Goal: Task Accomplishment & Management: Manage account settings

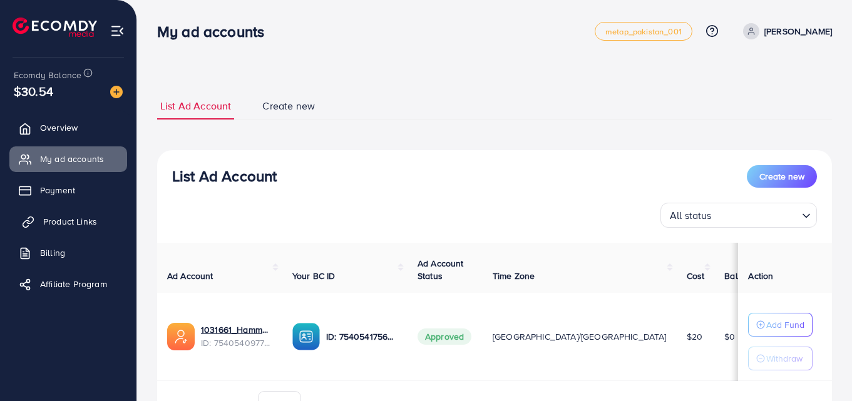
click at [57, 220] on span "Product Links" at bounding box center [70, 221] width 54 height 13
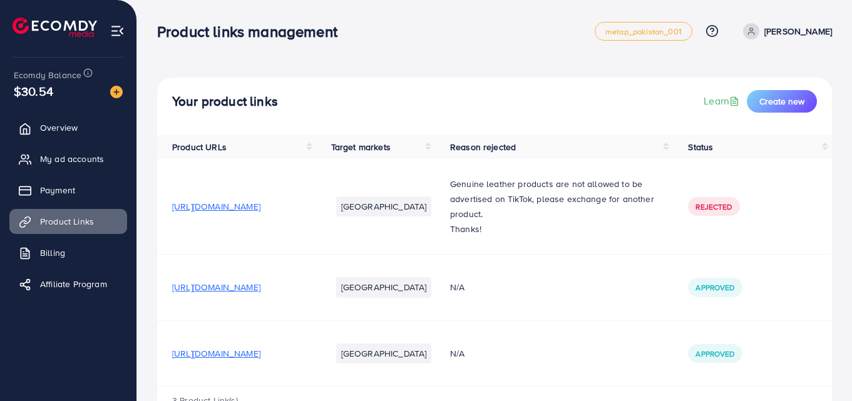
scroll to position [42, 0]
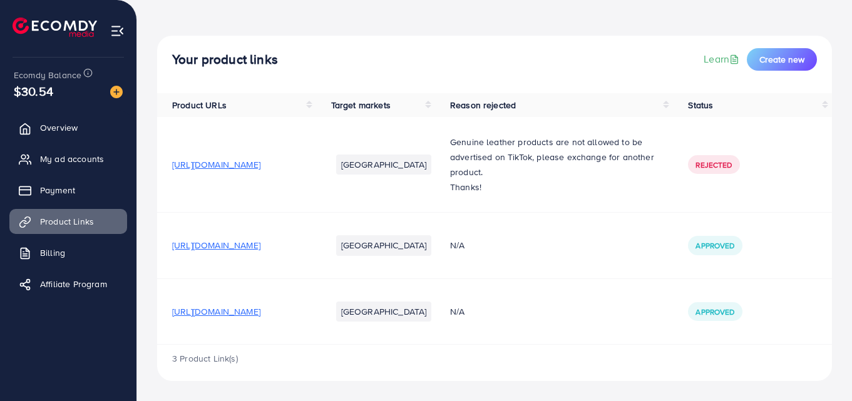
click at [260, 314] on span "[URL][DOMAIN_NAME]" at bounding box center [216, 312] width 88 height 13
click at [70, 155] on span "My ad accounts" at bounding box center [75, 159] width 64 height 13
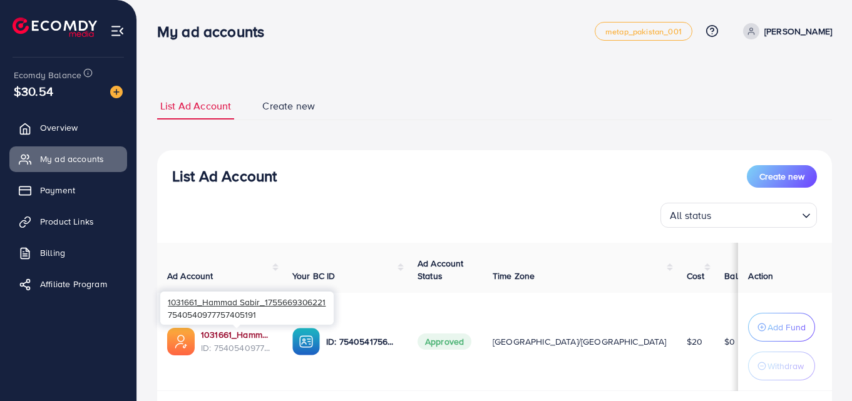
click at [242, 337] on link "1031661_Hammad Sabir_1755669306221" at bounding box center [236, 335] width 71 height 13
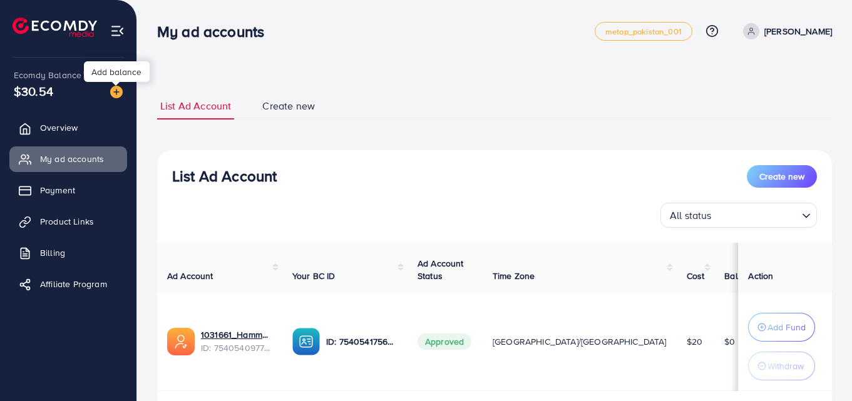
click at [118, 93] on img at bounding box center [116, 92] width 13 height 13
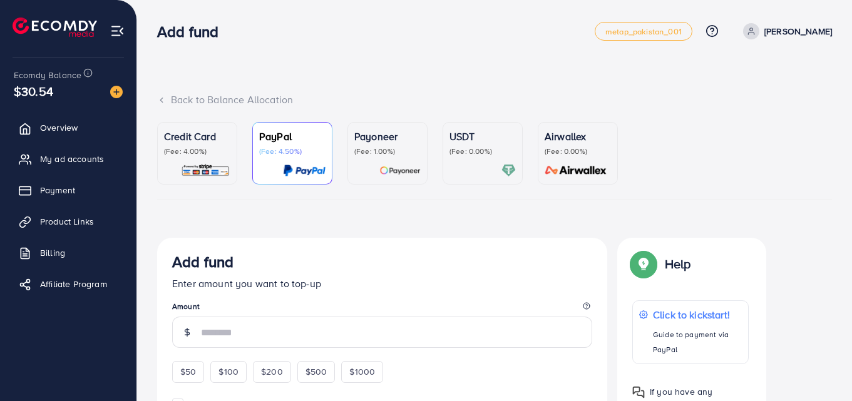
click at [479, 150] on p "(Fee: 0.00%)" at bounding box center [483, 151] width 66 height 10
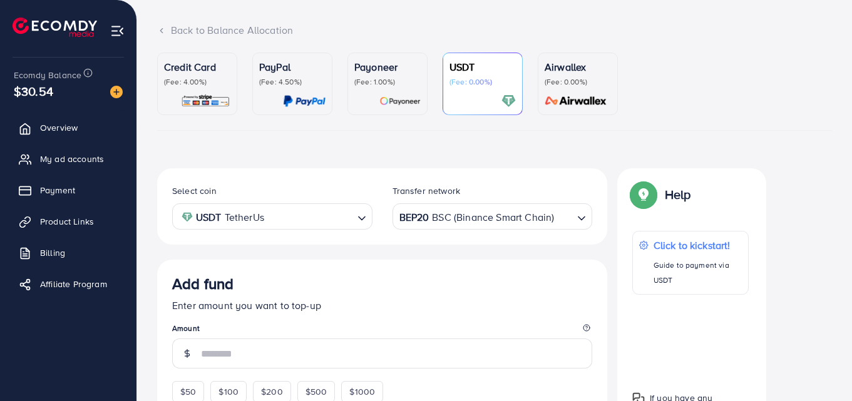
scroll to position [125, 0]
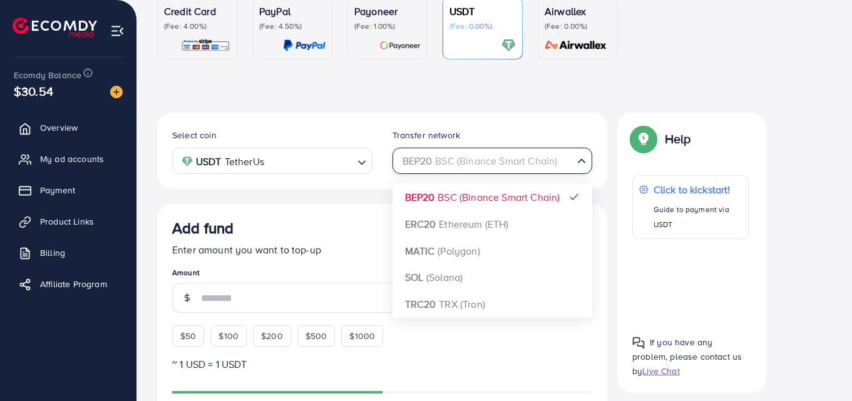
click at [579, 163] on icon "Search for option" at bounding box center [581, 161] width 13 height 13
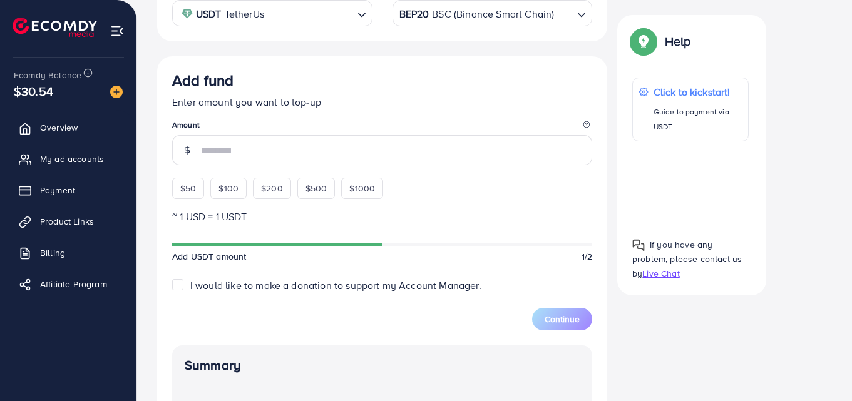
scroll to position [313, 0]
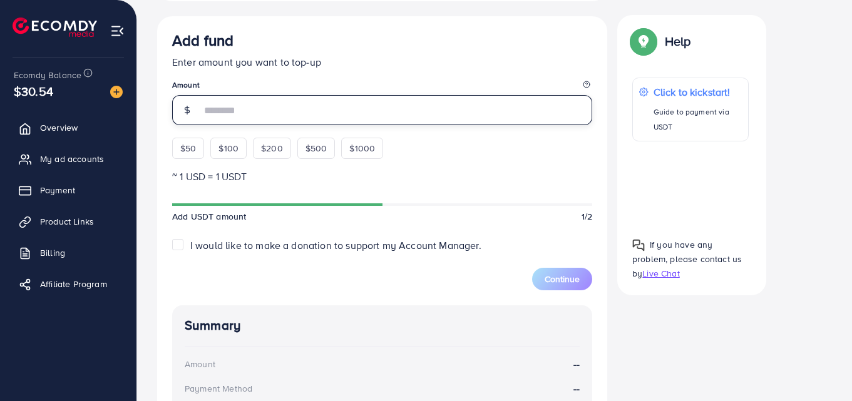
click at [232, 111] on input "number" at bounding box center [396, 110] width 391 height 30
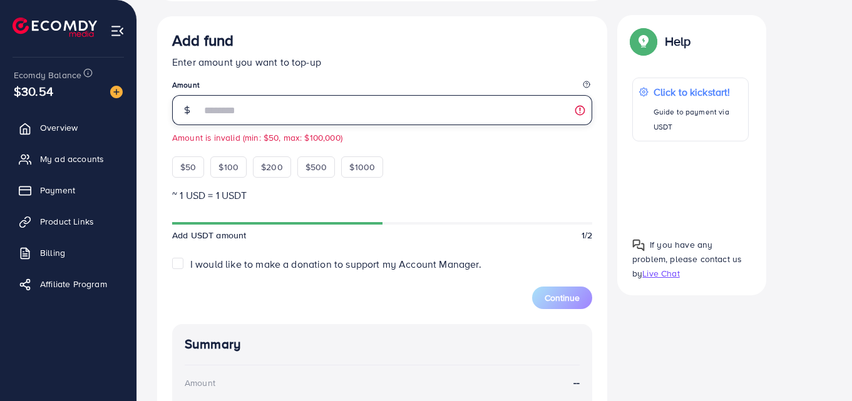
type input "**"
click at [240, 111] on input "**" at bounding box center [396, 110] width 391 height 30
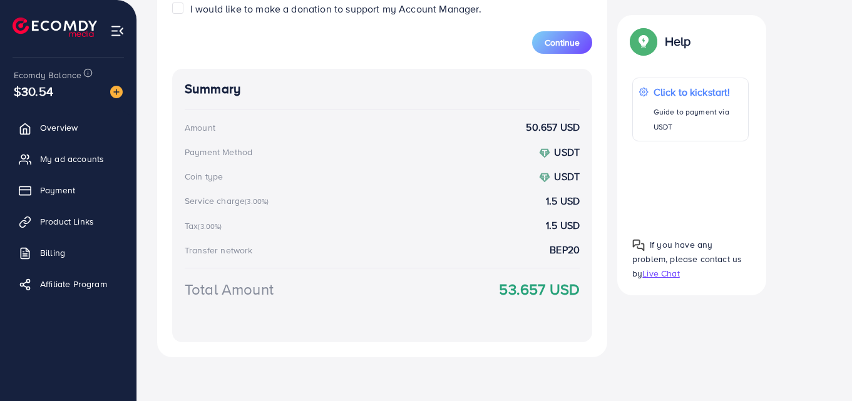
scroll to position [570, 0]
type input "**"
drag, startPoint x: 498, startPoint y: 288, endPoint x: 558, endPoint y: 289, distance: 60.7
click at [558, 289] on div "Total Amount 53.657 USD" at bounding box center [382, 303] width 395 height 52
click at [595, 309] on div "Add fund Enter amount you want to top-up Amount ** This amount is suitable $50 …" at bounding box center [382, 58] width 450 height 597
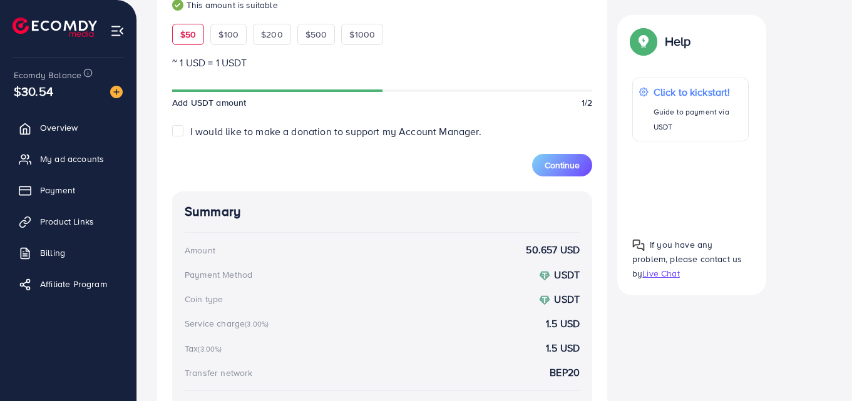
scroll to position [445, 0]
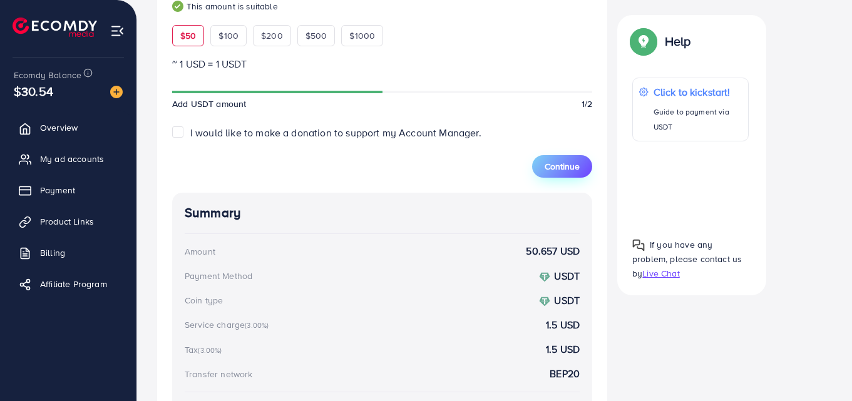
click at [557, 166] on span "Continue" at bounding box center [562, 166] width 35 height 13
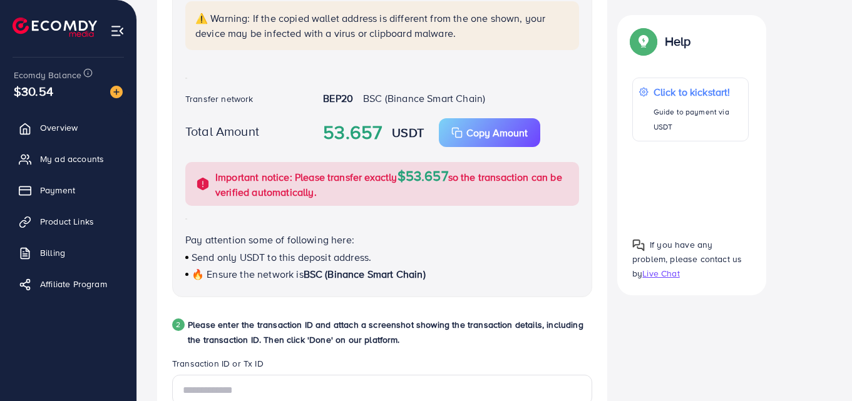
scroll to position [305, 0]
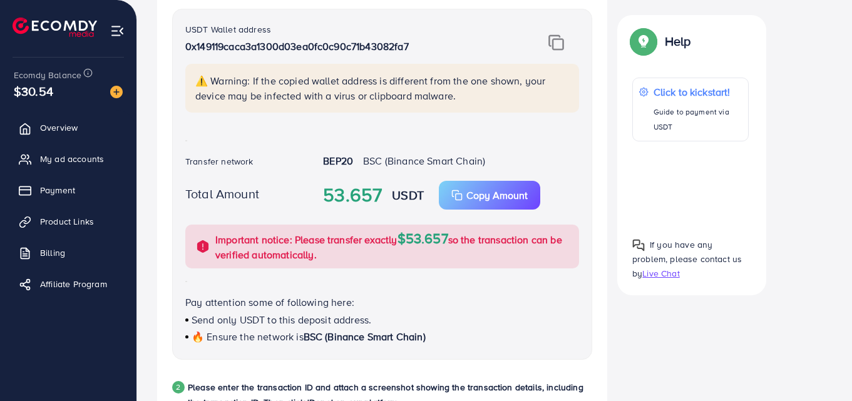
drag, startPoint x: 186, startPoint y: 44, endPoint x: 420, endPoint y: 56, distance: 234.5
click at [420, 56] on div "USDT Wallet address 0x149119caca3a1300d03ea0fc0c90c71b43082fa7" at bounding box center [347, 43] width 325 height 42
click at [436, 53] on div "USDT Wallet address 0x149119caca3a1300d03ea0fc0c90c71b43082fa7" at bounding box center [347, 43] width 325 height 42
click at [558, 43] on img at bounding box center [556, 42] width 16 height 16
click at [442, 50] on p "0x149119caca3a1300d03ea0fc0c90c71b43082fa7" at bounding box center [347, 46] width 325 height 15
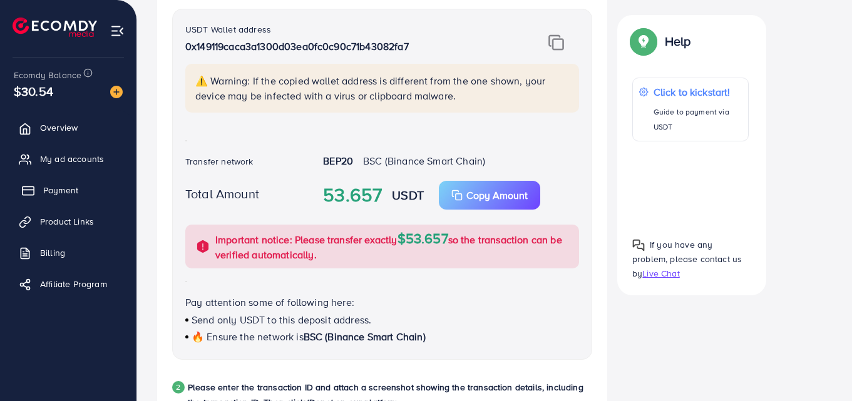
click at [86, 190] on link "Payment" at bounding box center [68, 190] width 118 height 25
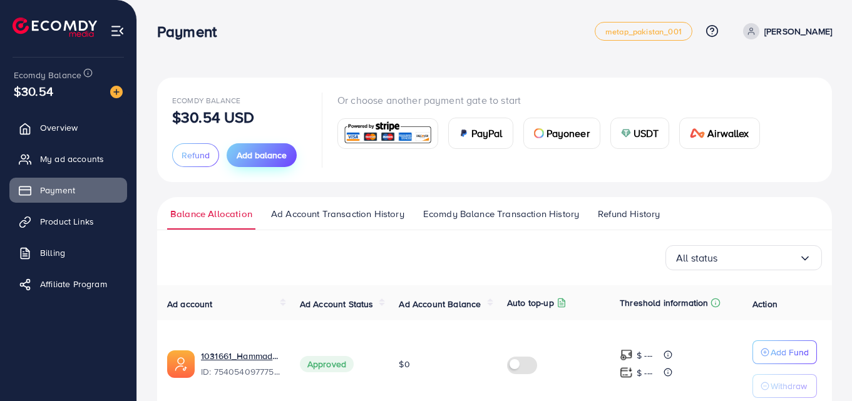
click at [259, 160] on span "Add balance" at bounding box center [262, 155] width 50 height 13
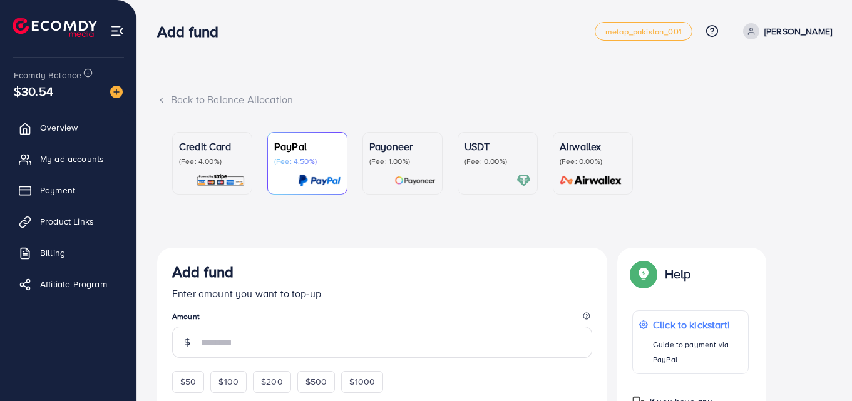
click at [496, 162] on p "(Fee: 0.00%)" at bounding box center [498, 162] width 66 height 10
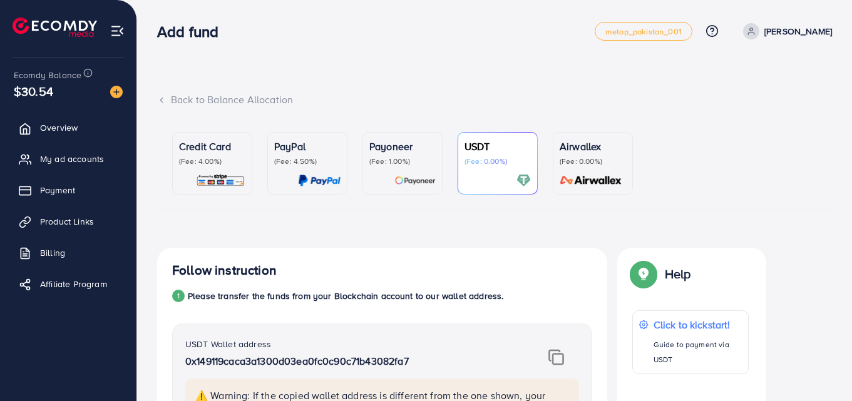
click at [161, 101] on polyline at bounding box center [161, 100] width 3 height 4
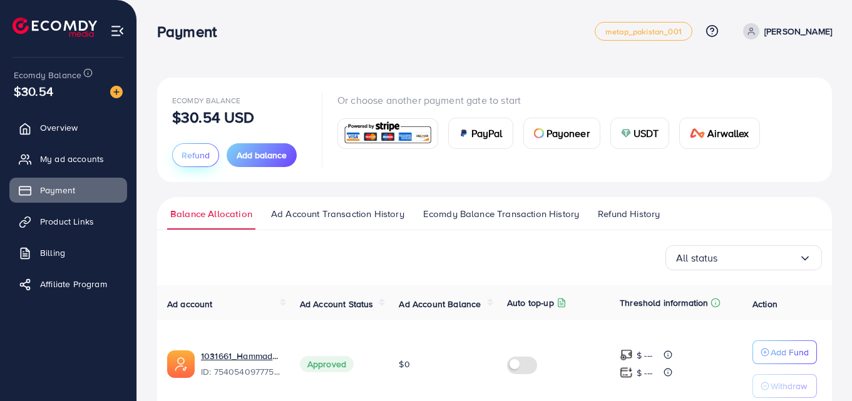
click at [198, 158] on span "Refund" at bounding box center [196, 155] width 28 height 13
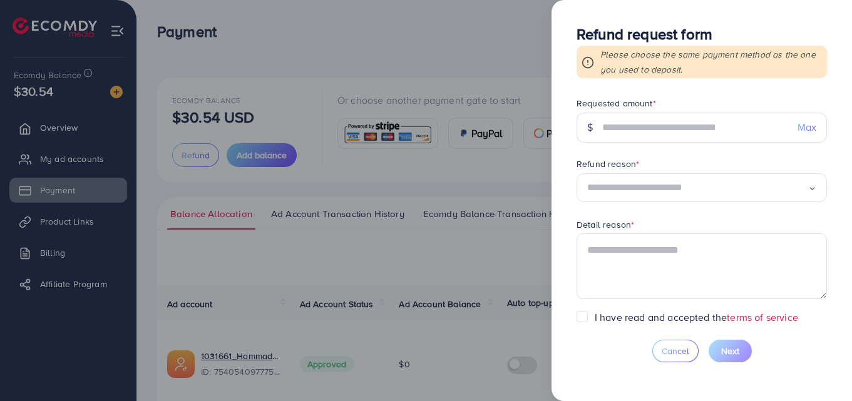
click at [805, 128] on span "Max" at bounding box center [807, 127] width 19 height 14
type input "*****"
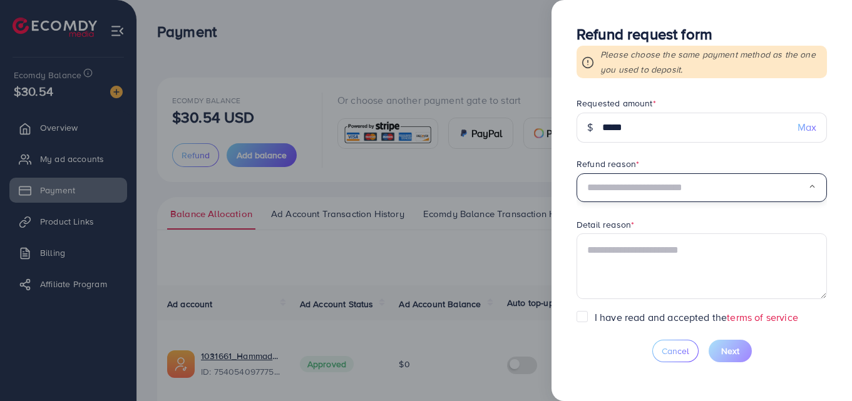
click at [712, 193] on input "Search for option" at bounding box center [697, 187] width 221 height 19
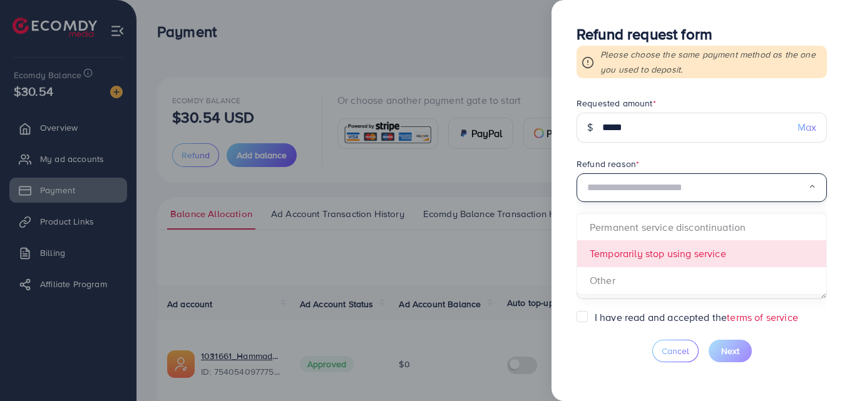
click at [659, 259] on form "Requested amount * $ ***** Max Refund reason * Loading... Permanent service dis…" at bounding box center [702, 203] width 250 height 213
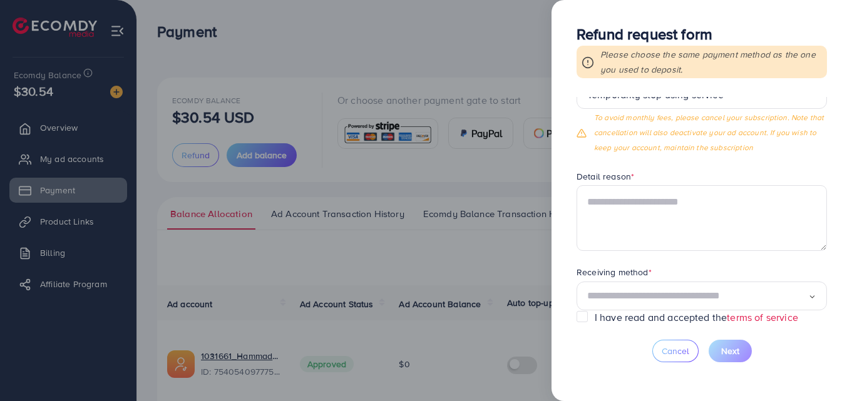
scroll to position [110, 0]
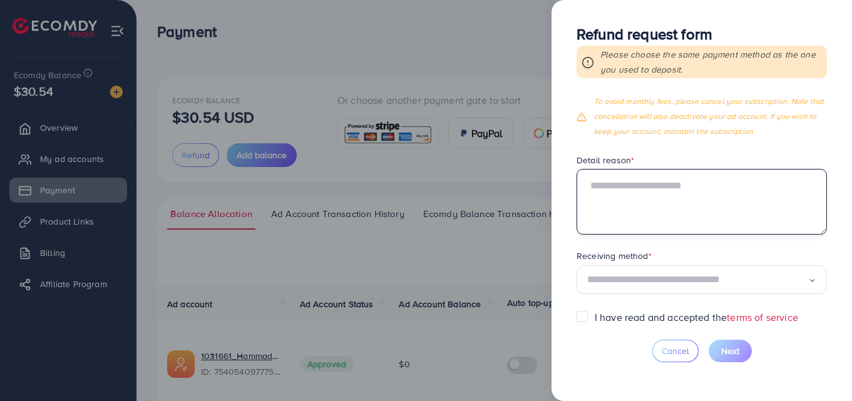
click at [620, 195] on textarea at bounding box center [702, 201] width 250 height 65
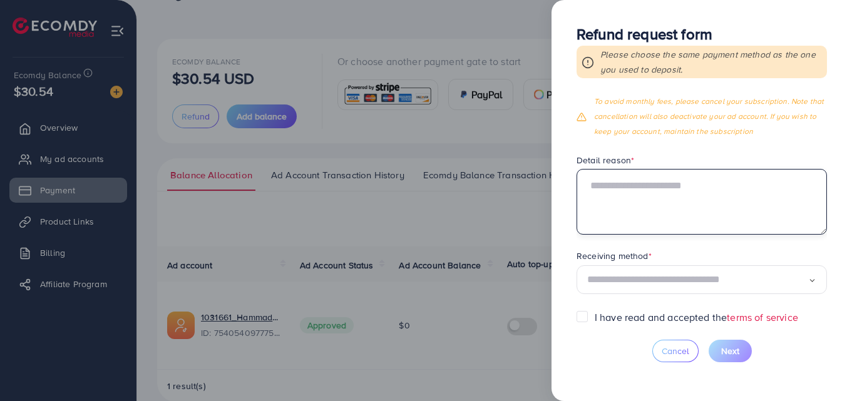
scroll to position [60, 0]
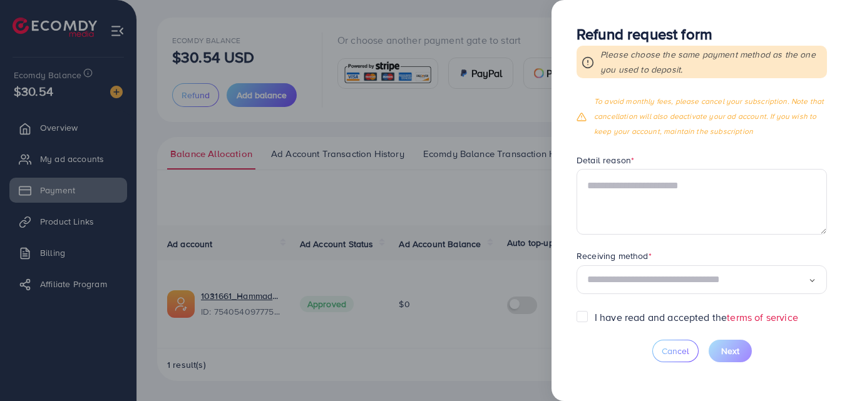
click at [691, 282] on div "Loading..." at bounding box center [702, 279] width 250 height 29
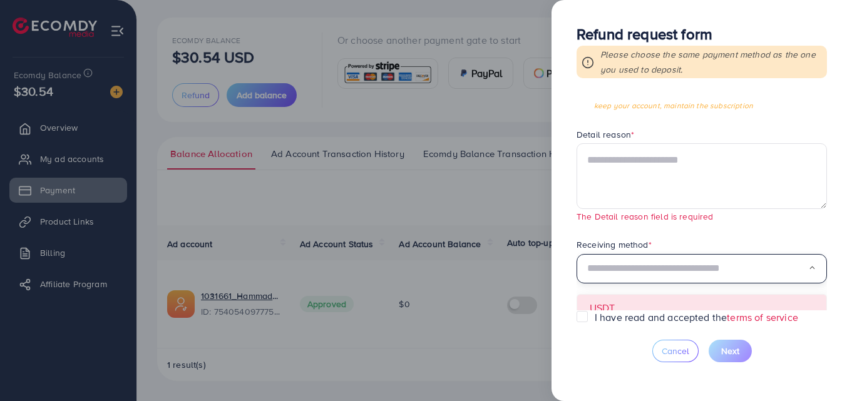
scroll to position [147, 0]
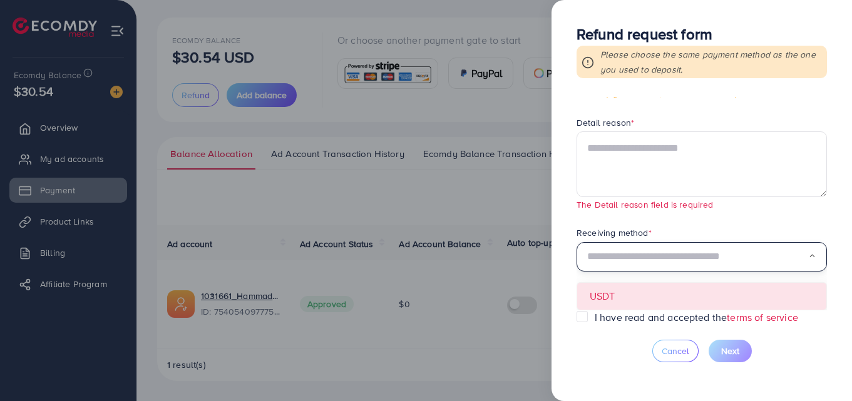
click at [658, 291] on form "Requested amount * $ ***** Max Refund reason * Temporarily stop using service L…" at bounding box center [702, 203] width 250 height 213
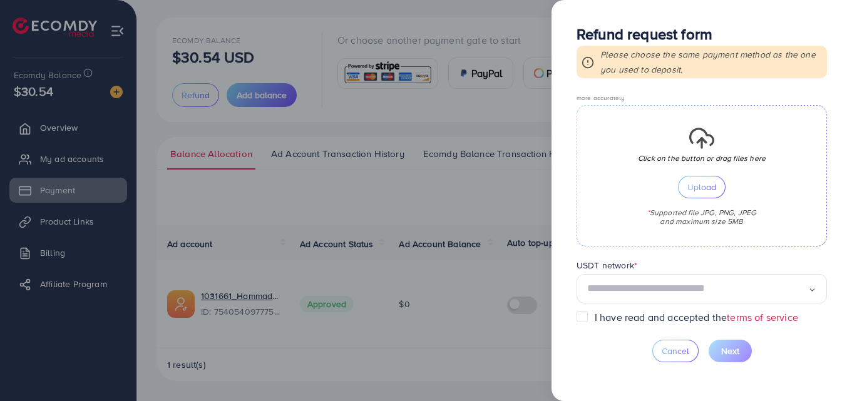
scroll to position [438, 0]
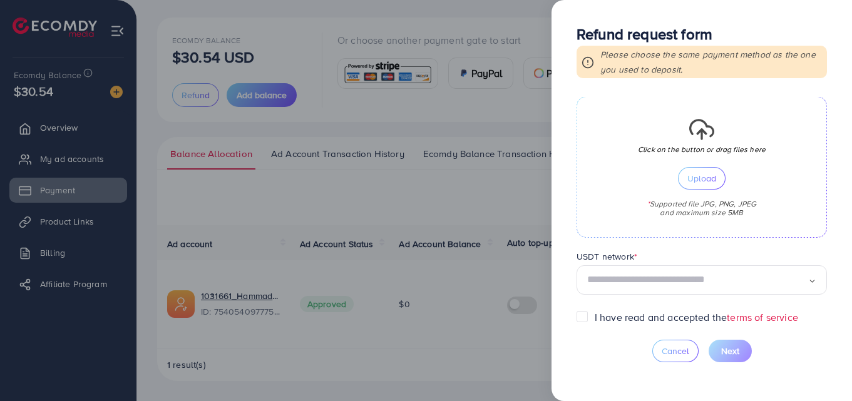
click at [722, 282] on input "Search for option" at bounding box center [697, 279] width 221 height 19
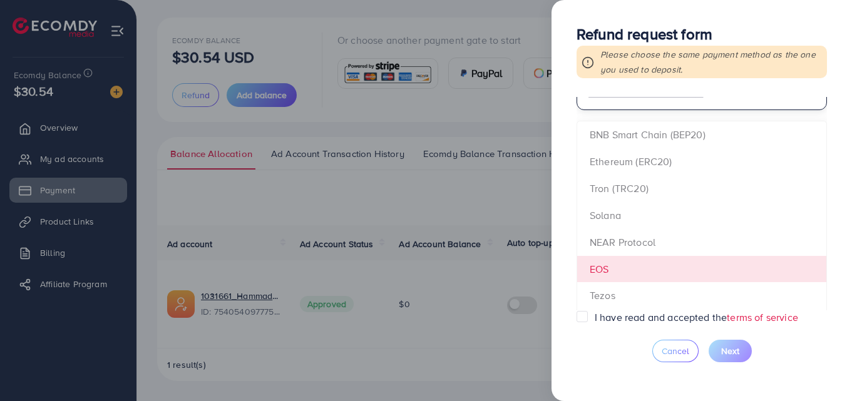
scroll to position [626, 0]
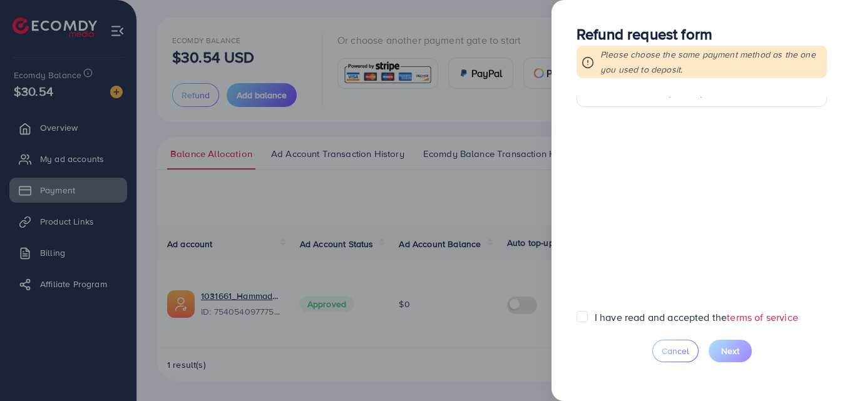
click at [645, 138] on form "Requested amount * $ ***** Max Refund reason * Temporarily stop using service L…" at bounding box center [702, 203] width 250 height 213
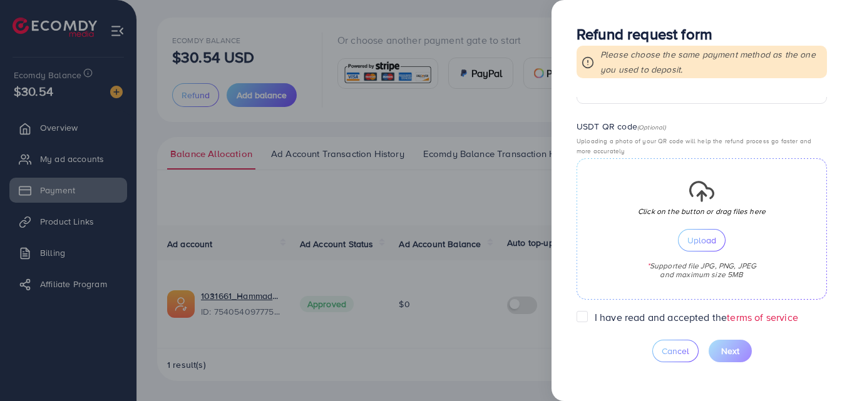
scroll to position [438, 0]
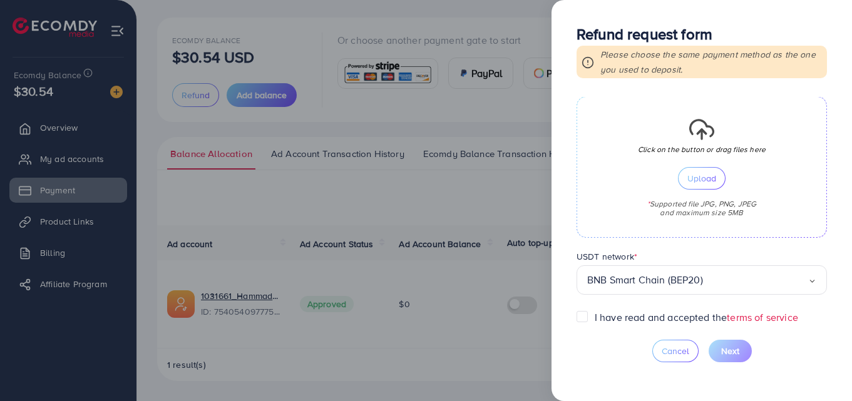
click at [595, 321] on label "I have read and accepted the terms of service" at bounding box center [696, 318] width 203 height 14
click at [480, 202] on div at bounding box center [426, 200] width 852 height 401
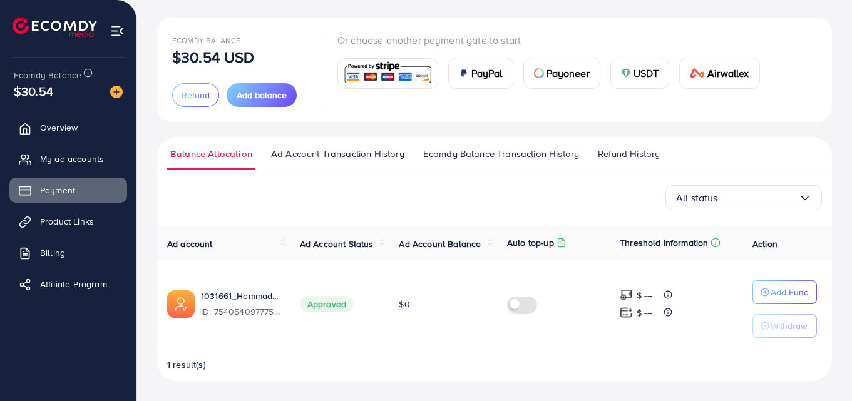
click at [628, 158] on span "Refund History" at bounding box center [629, 154] width 62 height 14
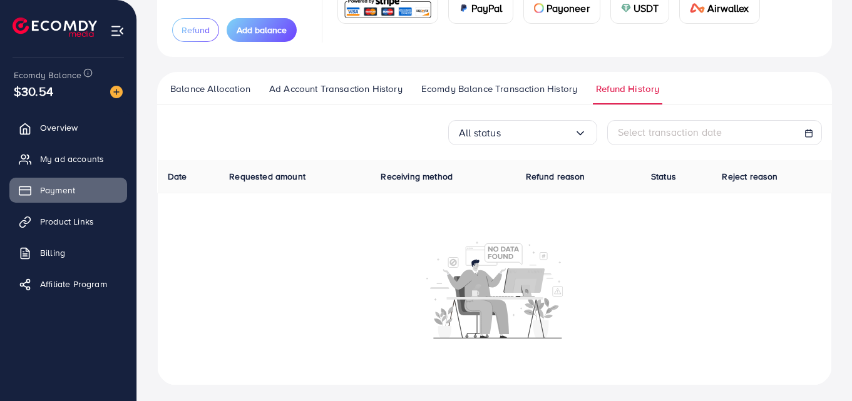
scroll to position [63, 0]
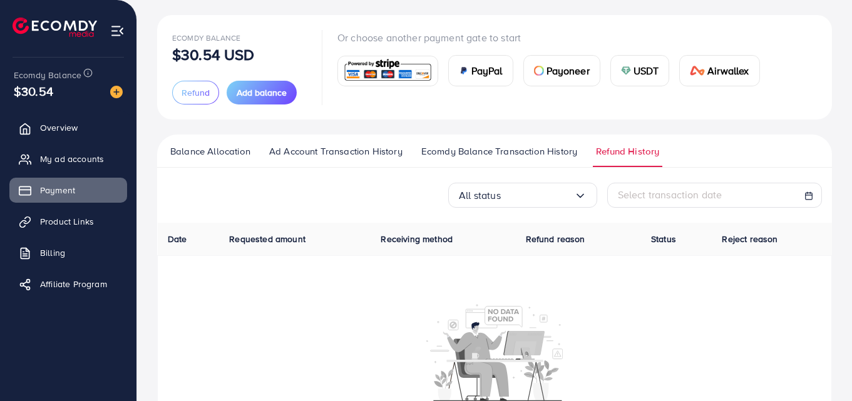
click at [511, 155] on span "Ecomdy Balance Transaction History" at bounding box center [499, 152] width 156 height 14
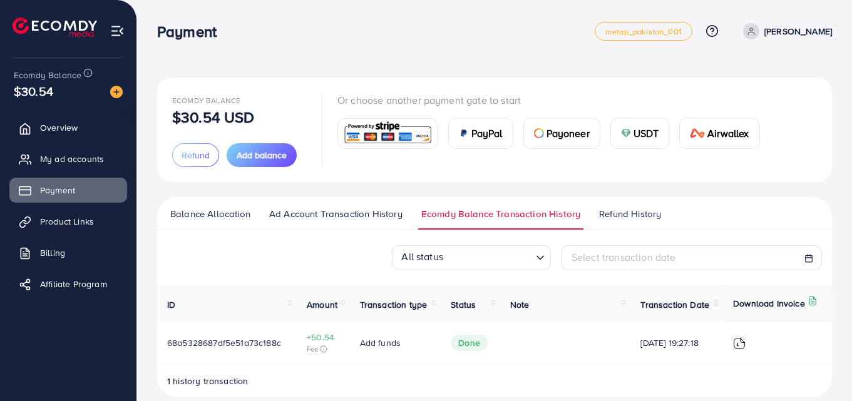
scroll to position [16, 0]
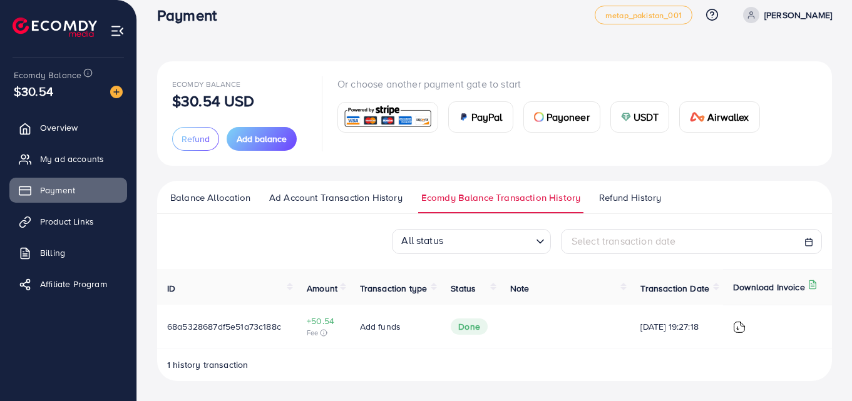
drag, startPoint x: 719, startPoint y: 324, endPoint x: 612, endPoint y: 331, distance: 106.7
click at [619, 332] on tr "68a5328687df5e51a73c188c +50.54 Fee Add funds Done 19/08/2025, 19:27:18" at bounding box center [494, 326] width 675 height 43
click at [605, 331] on td at bounding box center [565, 326] width 131 height 43
click at [75, 162] on span "My ad accounts" at bounding box center [75, 159] width 64 height 13
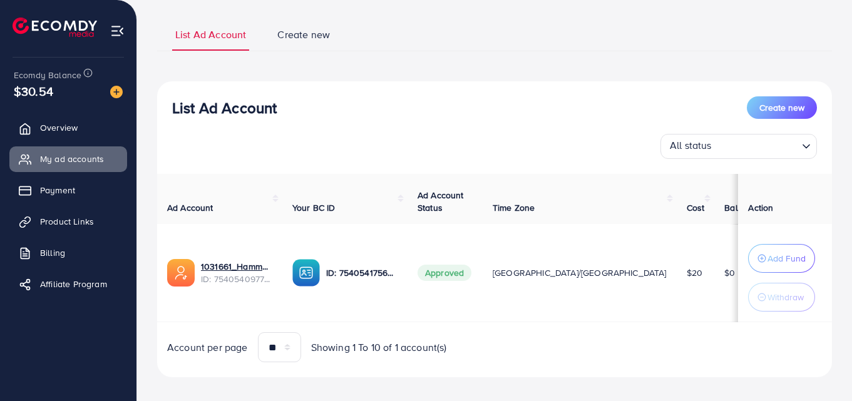
scroll to position [90, 0]
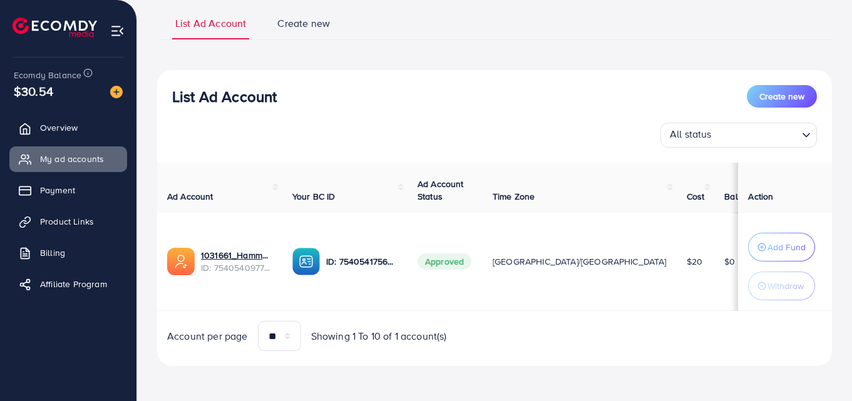
click at [778, 257] on label at bounding box center [795, 262] width 35 height 14
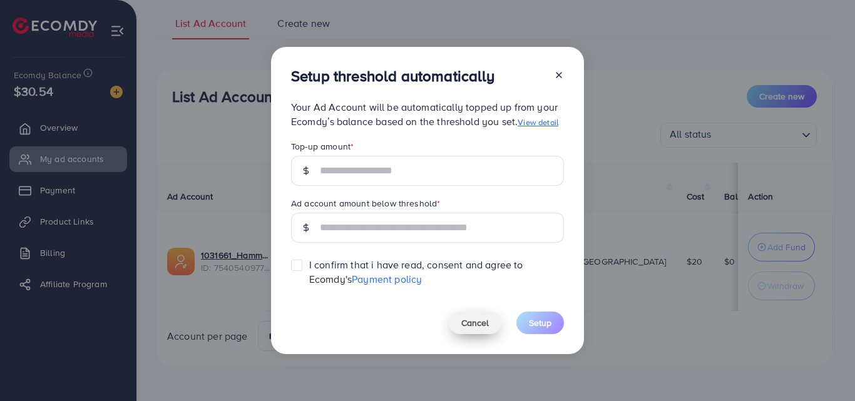
click at [478, 322] on span "Cancel" at bounding box center [475, 323] width 28 height 13
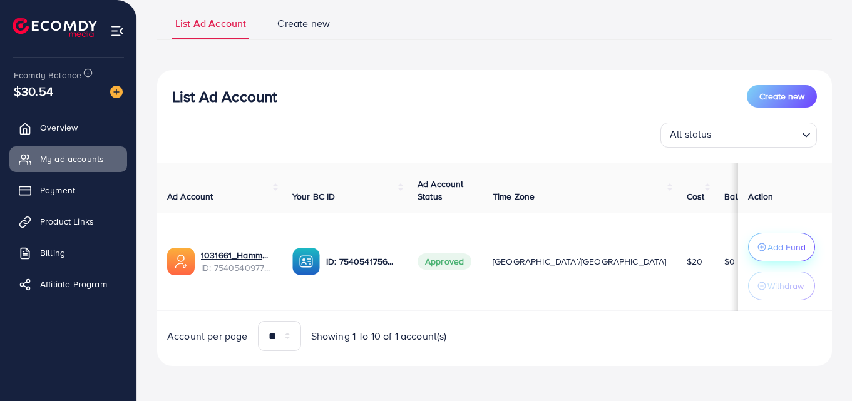
click at [781, 246] on p "Add Fund" at bounding box center [787, 247] width 38 height 15
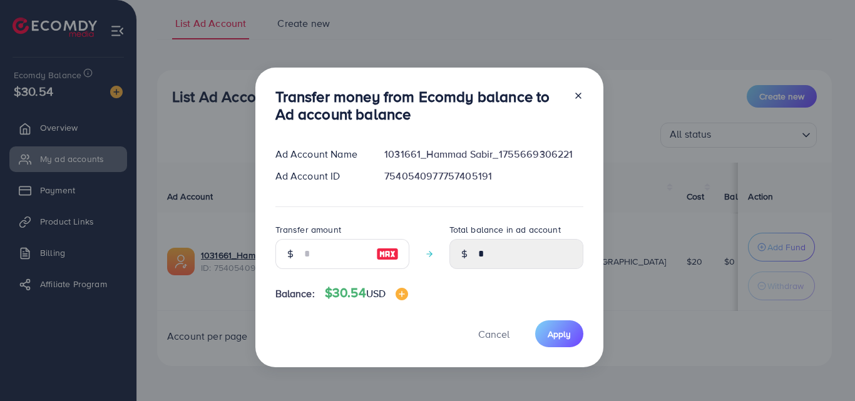
click at [385, 256] on img at bounding box center [387, 254] width 23 height 15
type input "**"
type input "*****"
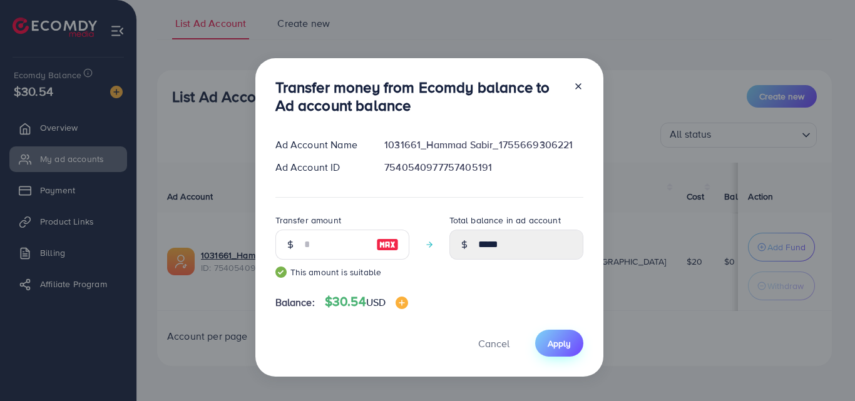
click at [549, 339] on span "Apply" at bounding box center [559, 343] width 23 height 13
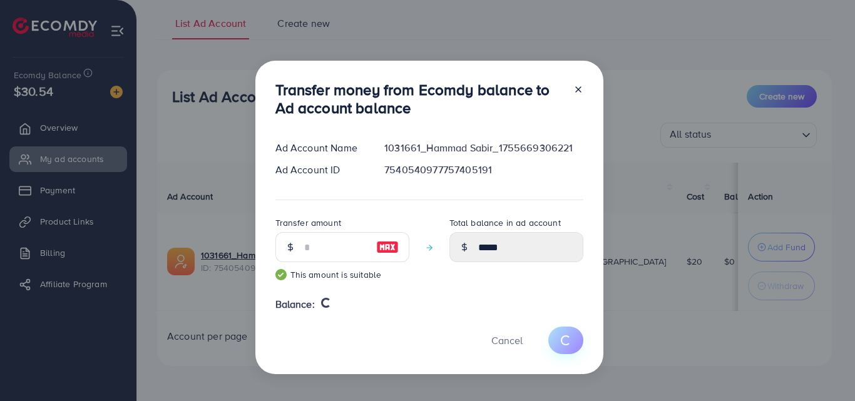
type input "*"
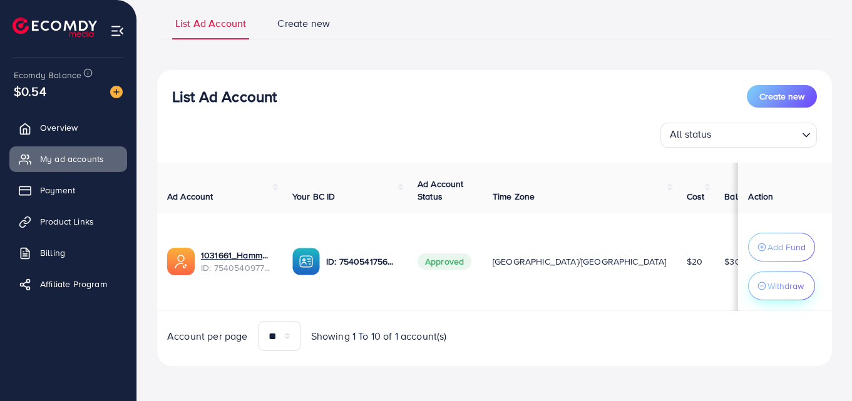
click at [778, 285] on p "Withdraw" at bounding box center [786, 286] width 36 height 15
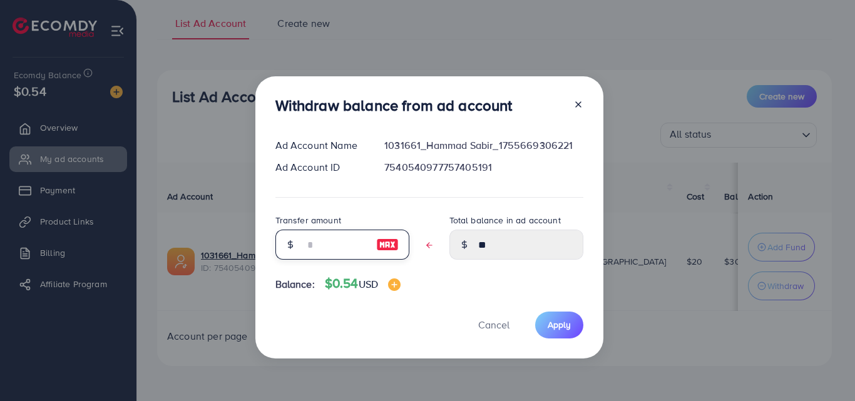
click at [321, 246] on input "text" at bounding box center [335, 245] width 63 height 30
type input "*"
type input "*****"
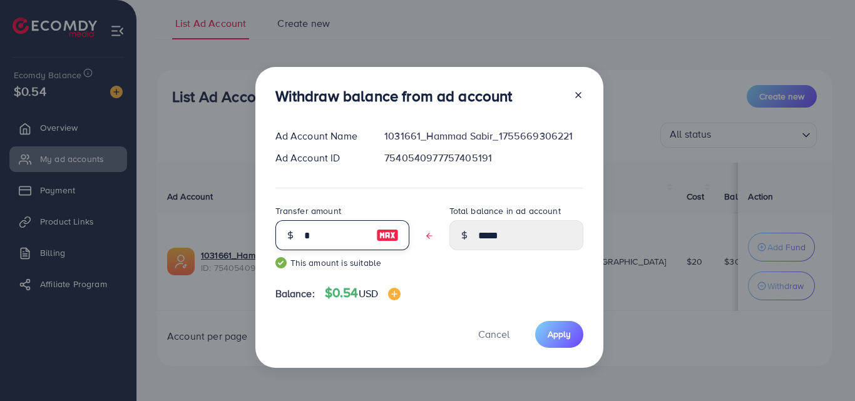
type input "**"
type input "****"
type input "**"
click at [555, 332] on span "Apply" at bounding box center [559, 334] width 23 height 13
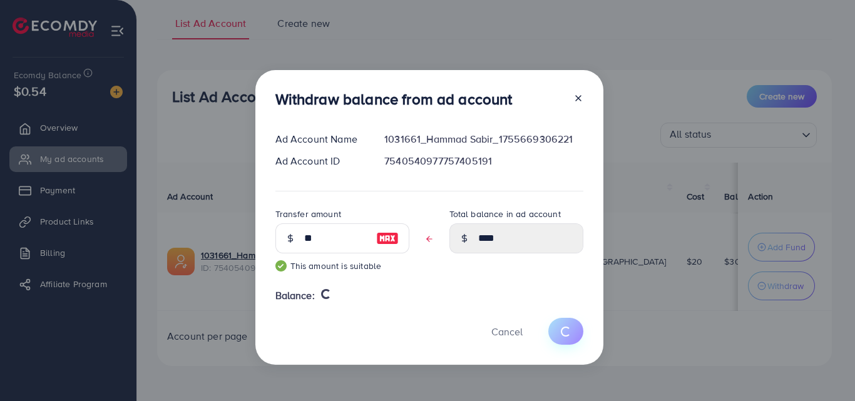
type input "**"
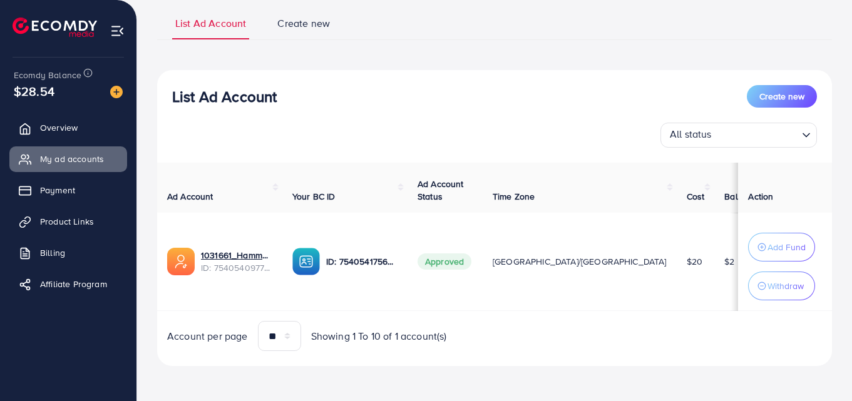
drag, startPoint x: 599, startPoint y: 259, endPoint x: 624, endPoint y: 261, distance: 24.5
click at [714, 261] on td "$2" at bounding box center [740, 262] width 53 height 98
click at [714, 260] on td "$2" at bounding box center [740, 262] width 53 height 98
drag, startPoint x: 594, startPoint y: 258, endPoint x: 624, endPoint y: 259, distance: 29.4
click at [714, 259] on td "$2" at bounding box center [740, 262] width 53 height 98
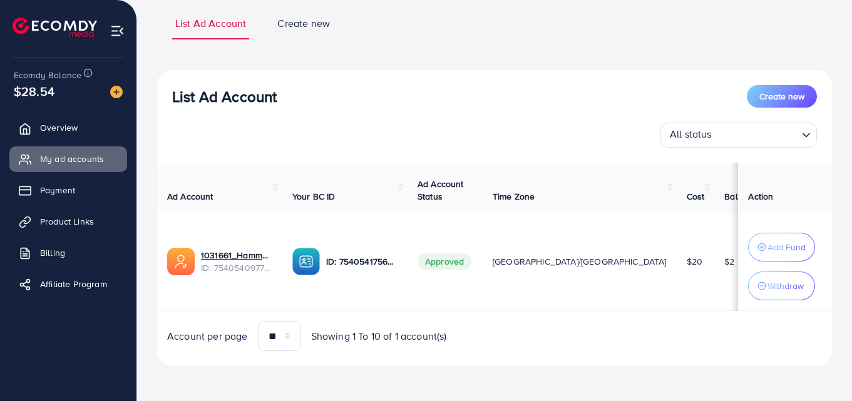
click at [714, 259] on td "$2" at bounding box center [740, 262] width 53 height 98
click at [55, 191] on span "Payment" at bounding box center [60, 190] width 35 height 13
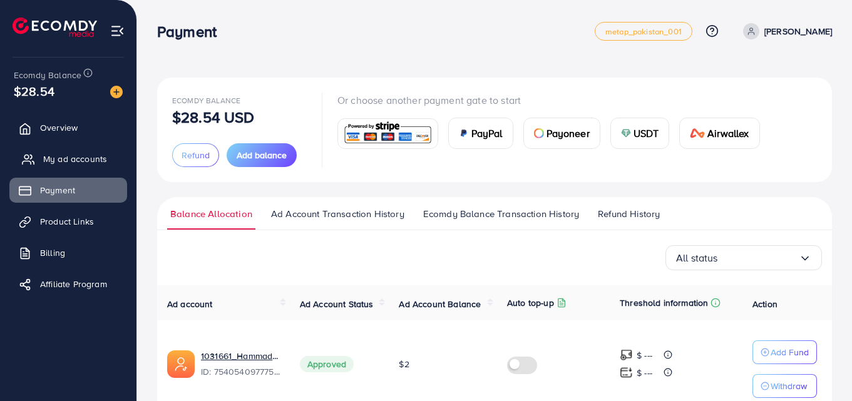
click at [66, 158] on span "My ad accounts" at bounding box center [75, 159] width 64 height 13
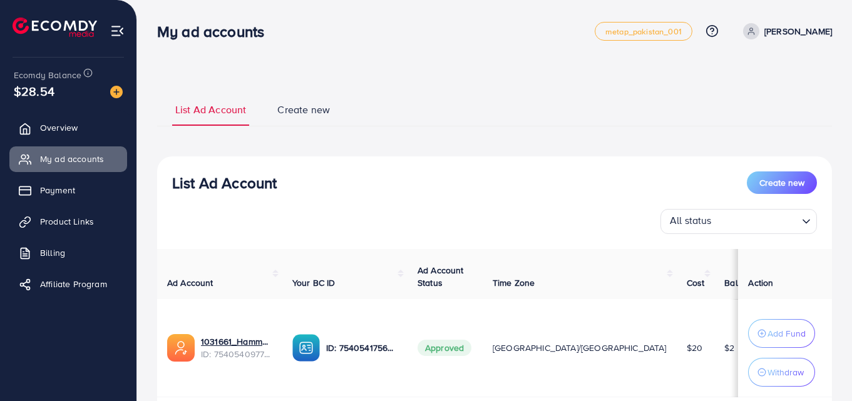
scroll to position [90, 0]
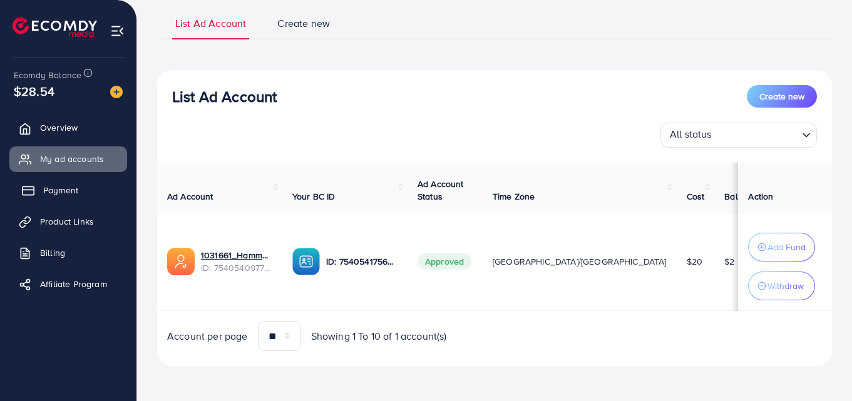
click at [69, 192] on span "Payment" at bounding box center [60, 190] width 35 height 13
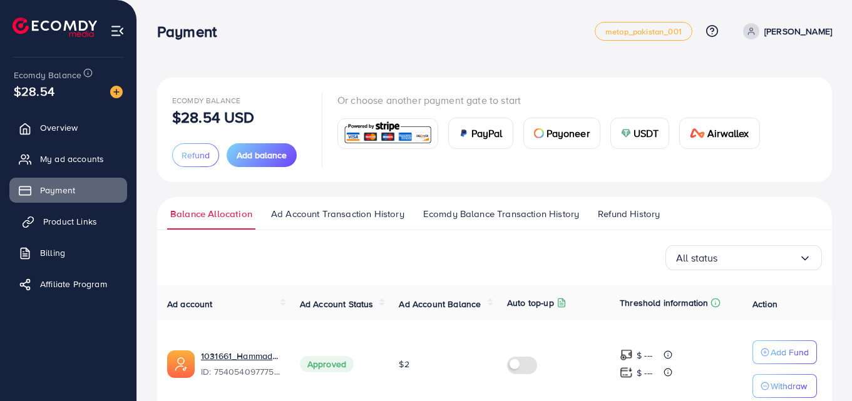
click at [84, 223] on span "Product Links" at bounding box center [70, 221] width 54 height 13
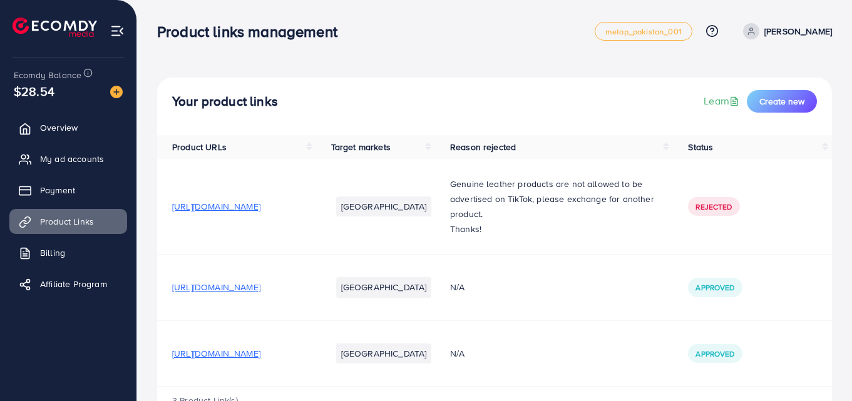
scroll to position [42, 0]
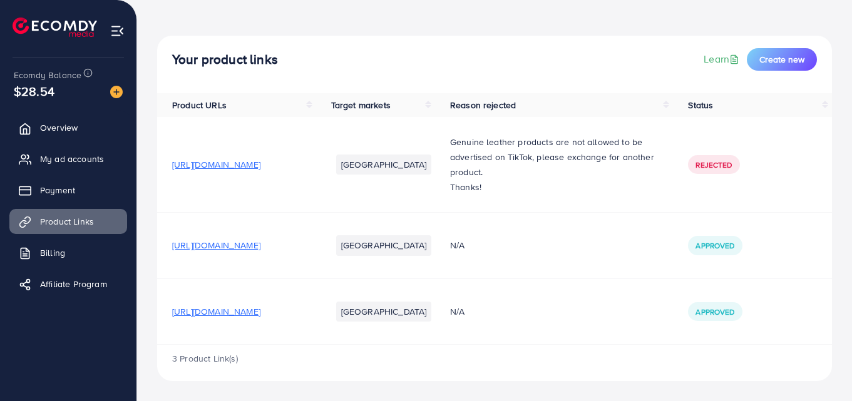
click at [260, 313] on span "[URL][DOMAIN_NAME]" at bounding box center [216, 312] width 88 height 13
click at [54, 160] on span "My ad accounts" at bounding box center [75, 159] width 64 height 13
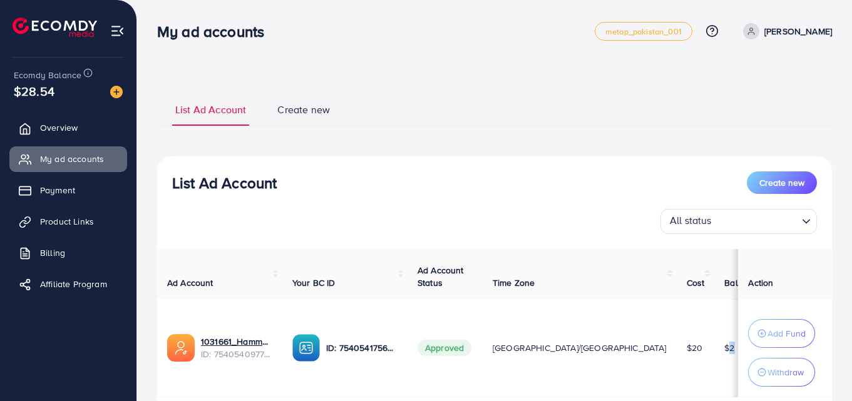
drag, startPoint x: 598, startPoint y: 349, endPoint x: 648, endPoint y: 349, distance: 50.1
click at [648, 349] on tr "1031661_Hammad Sabir_1755669306221 ID: 7540540977757405191 ID: 7540541756979544…" at bounding box center [590, 348] width 867 height 98
drag, startPoint x: 425, startPoint y: 352, endPoint x: 490, endPoint y: 343, distance: 65.8
click at [493, 347] on tr "1031661_Hammad Sabir_1755669306221 ID: 7540540977757405191 ID: 7540541756979544…" at bounding box center [590, 348] width 867 height 98
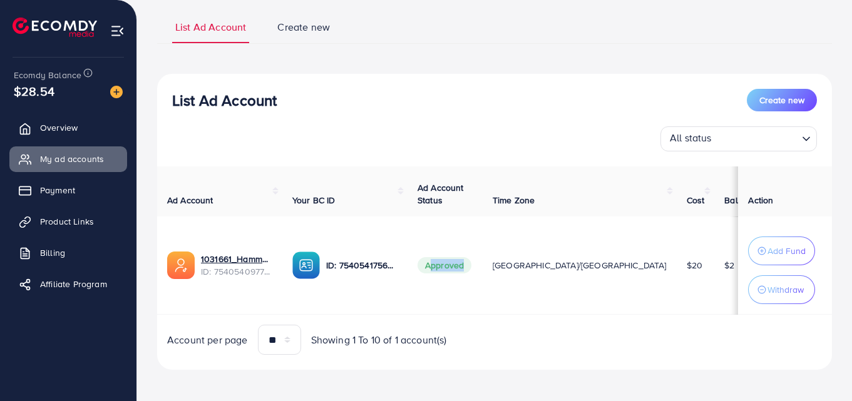
scroll to position [90, 0]
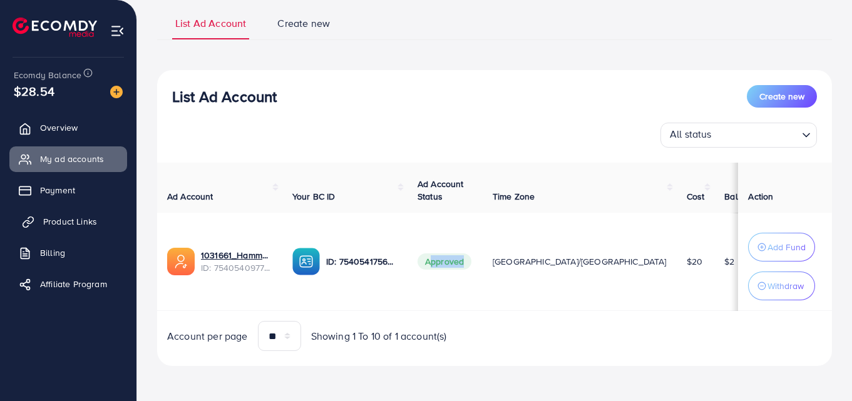
click at [89, 222] on span "Product Links" at bounding box center [70, 221] width 54 height 13
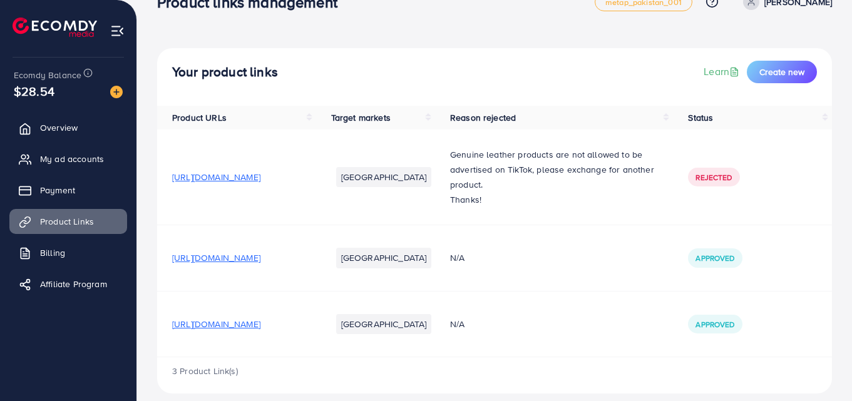
scroll to position [42, 0]
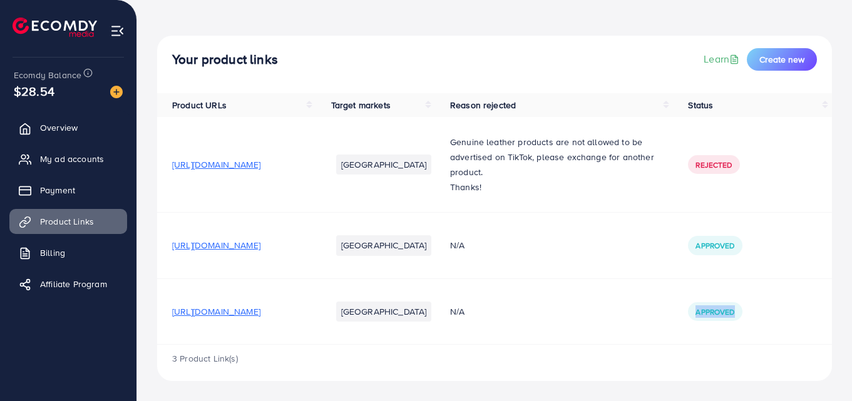
drag, startPoint x: 764, startPoint y: 308, endPoint x: 709, endPoint y: 321, distance: 57.2
click at [709, 321] on td "Approved" at bounding box center [752, 312] width 159 height 66
click at [698, 314] on td "Approved" at bounding box center [752, 312] width 159 height 66
click at [260, 317] on span "[URL][DOMAIN_NAME]" at bounding box center [216, 312] width 88 height 13
click at [780, 61] on span "Create new" at bounding box center [781, 59] width 45 height 13
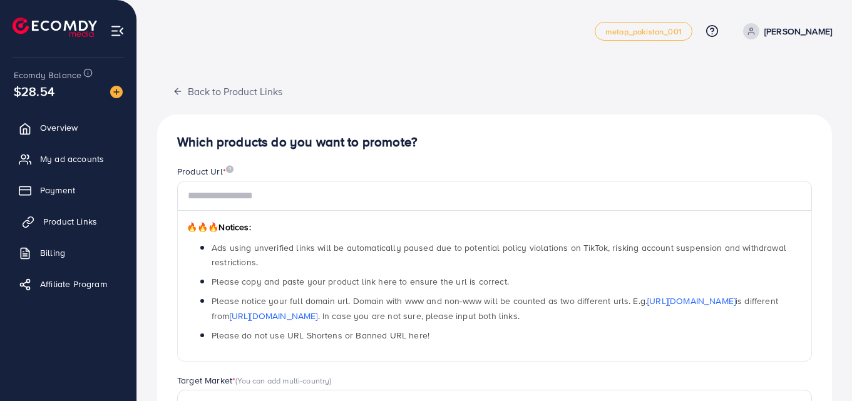
click at [61, 222] on span "Product Links" at bounding box center [70, 221] width 54 height 13
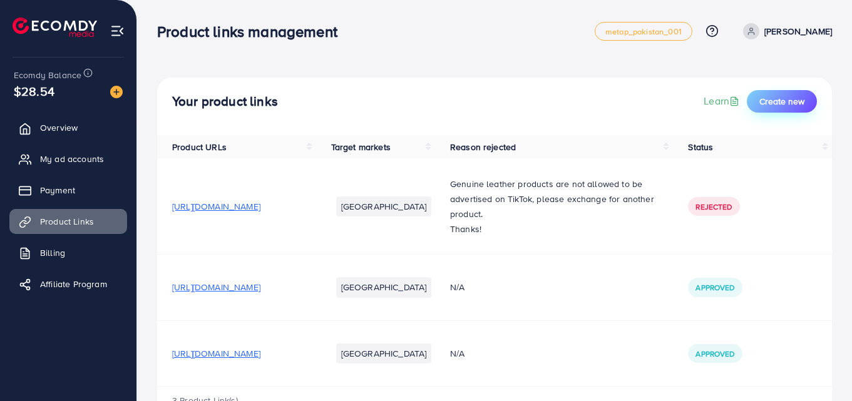
click at [793, 98] on span "Create new" at bounding box center [781, 101] width 45 height 13
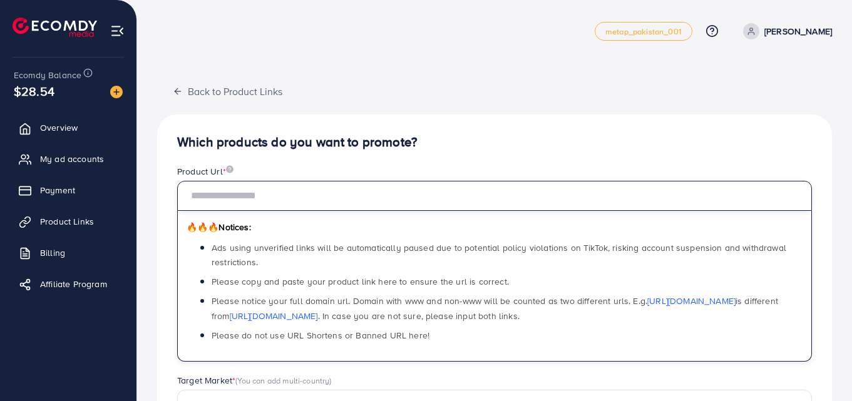
click at [298, 199] on input "text" at bounding box center [494, 196] width 635 height 30
paste input "**********"
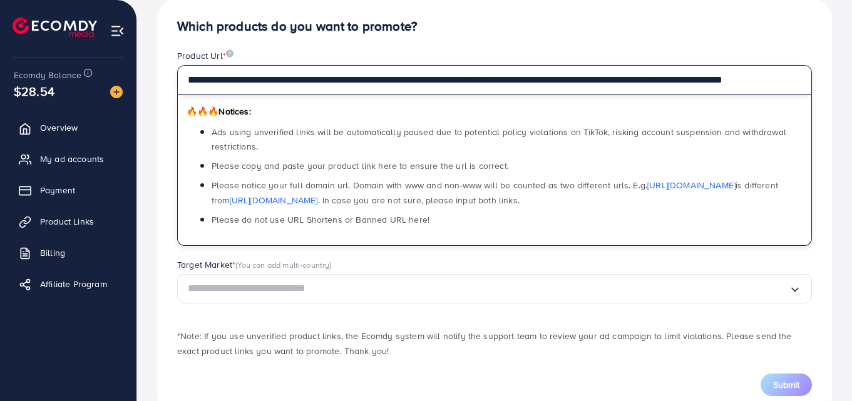
scroll to position [151, 0]
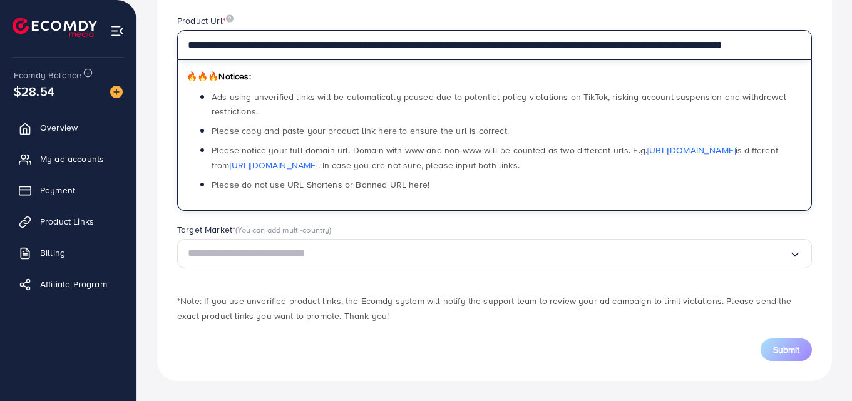
type input "**********"
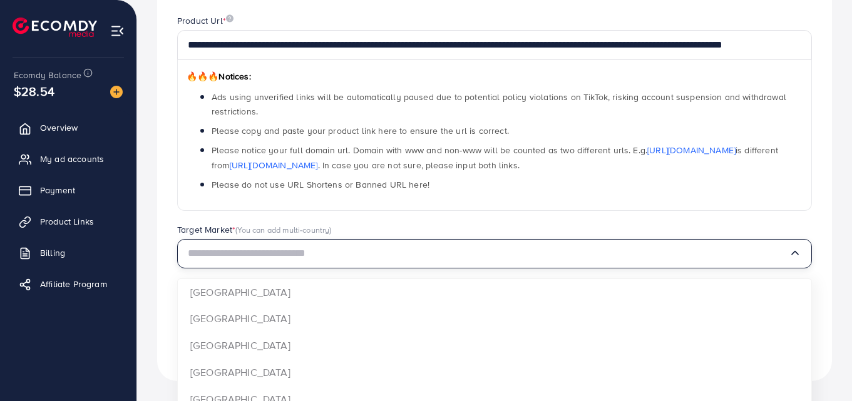
click at [316, 259] on input "Search for option" at bounding box center [488, 253] width 601 height 19
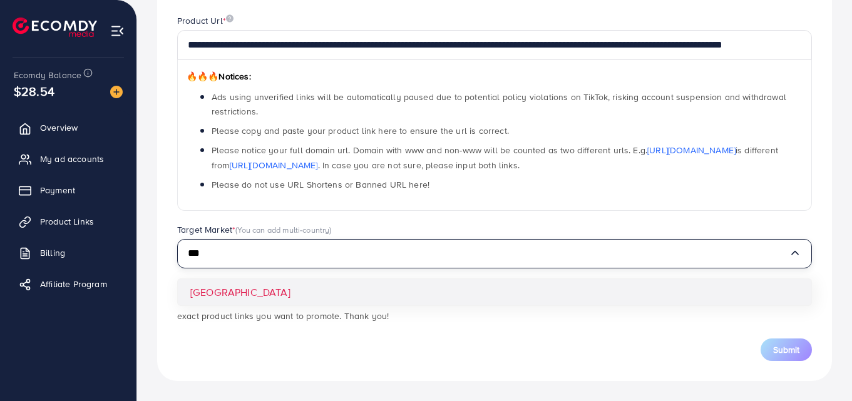
type input "***"
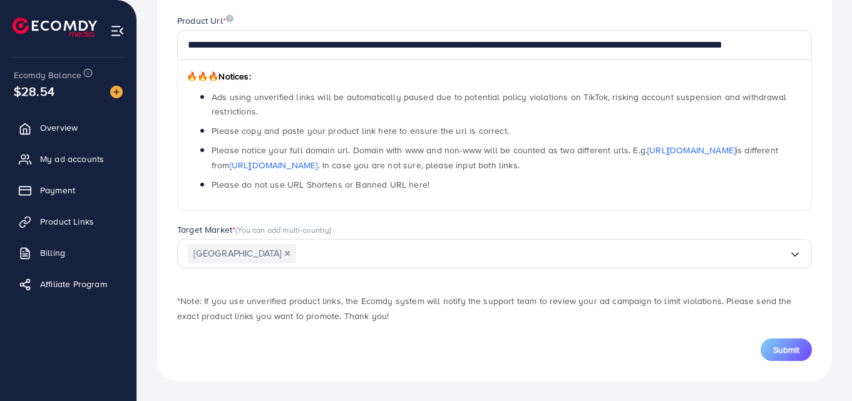
click at [286, 292] on div "**********" at bounding box center [494, 173] width 675 height 418
click at [791, 351] on span "Submit" at bounding box center [786, 350] width 26 height 13
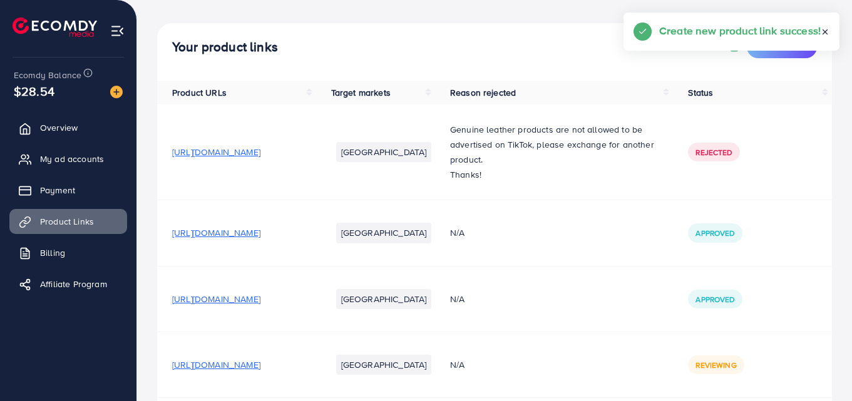
scroll to position [108, 0]
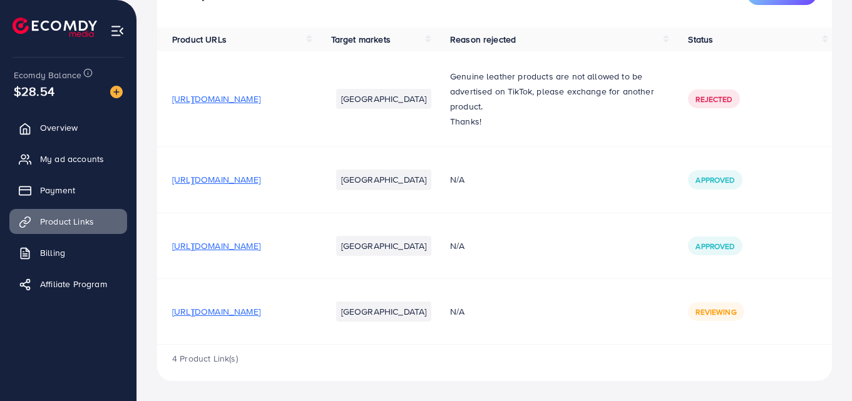
click at [260, 317] on span "[URL][DOMAIN_NAME]" at bounding box center [216, 312] width 88 height 13
click at [86, 162] on span "My ad accounts" at bounding box center [75, 159] width 64 height 13
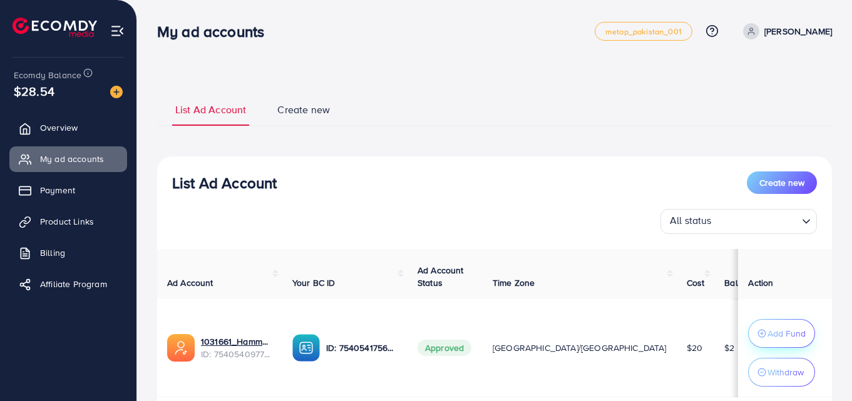
click at [786, 334] on p "Add Fund" at bounding box center [787, 333] width 38 height 15
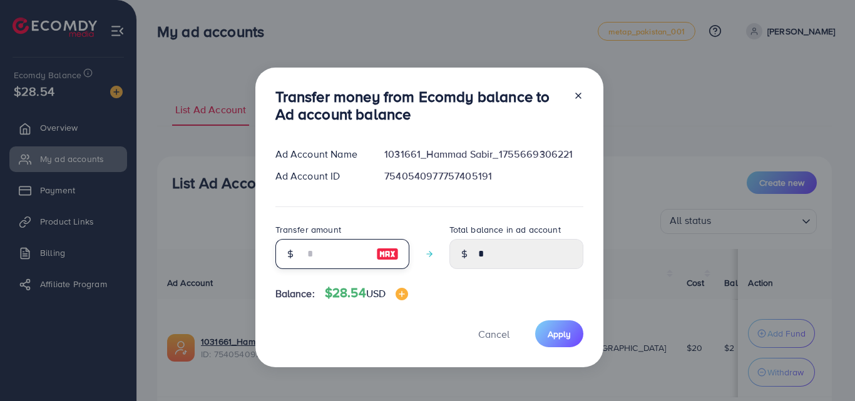
click at [332, 254] on input "number" at bounding box center [335, 254] width 63 height 30
type input "*"
type input "****"
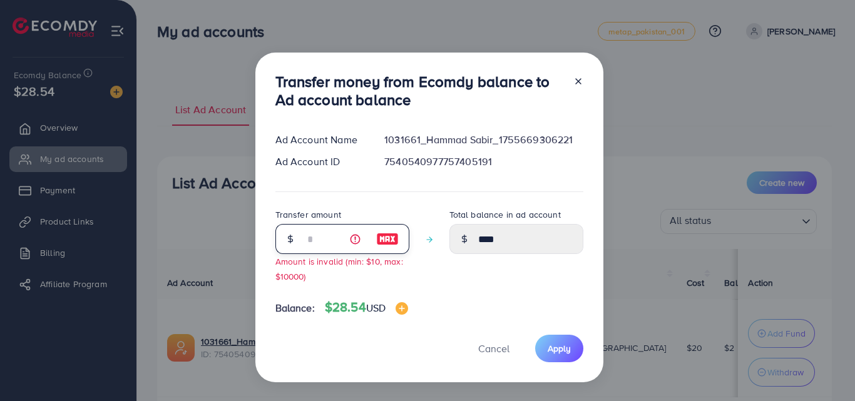
type input "**"
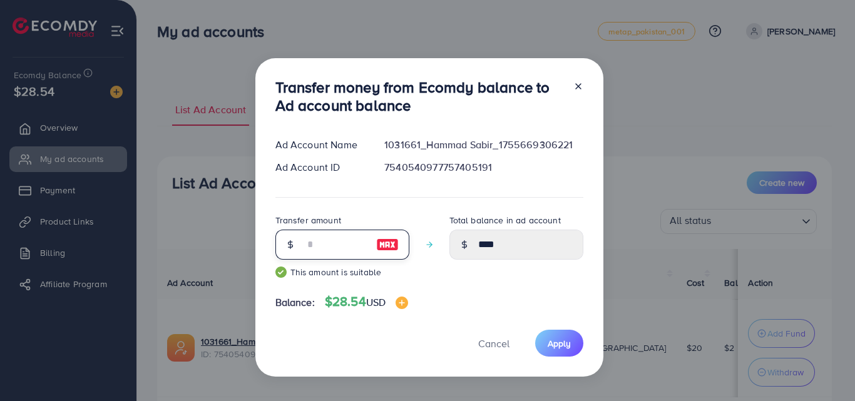
type input "*****"
type input "*"
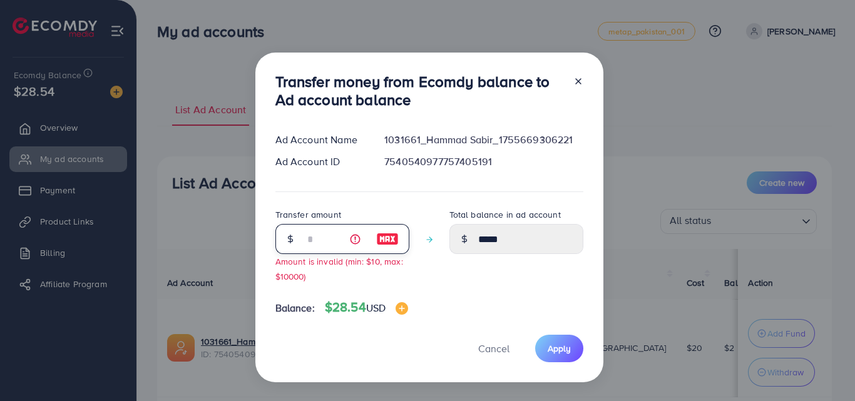
type input "****"
type input "**"
type input "*****"
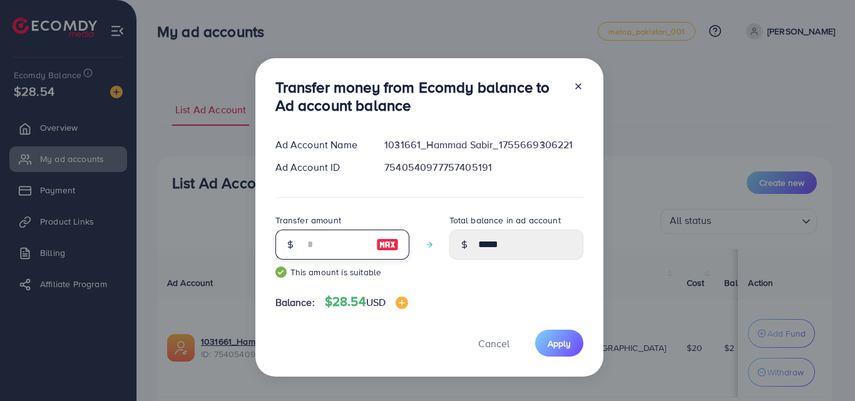
type input "*"
type input "****"
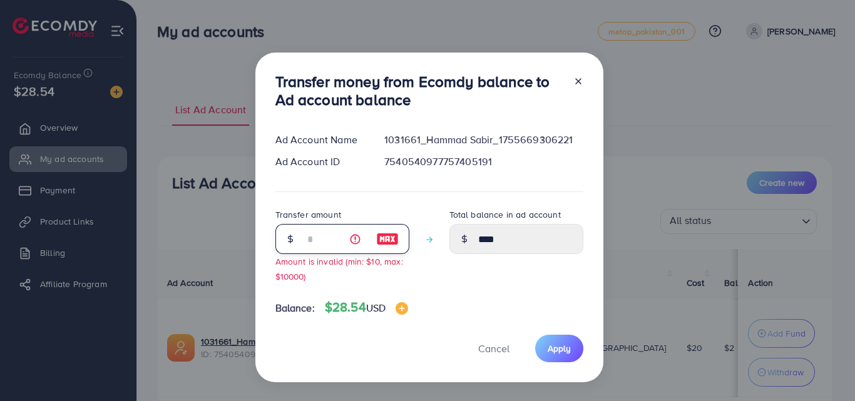
type input "**"
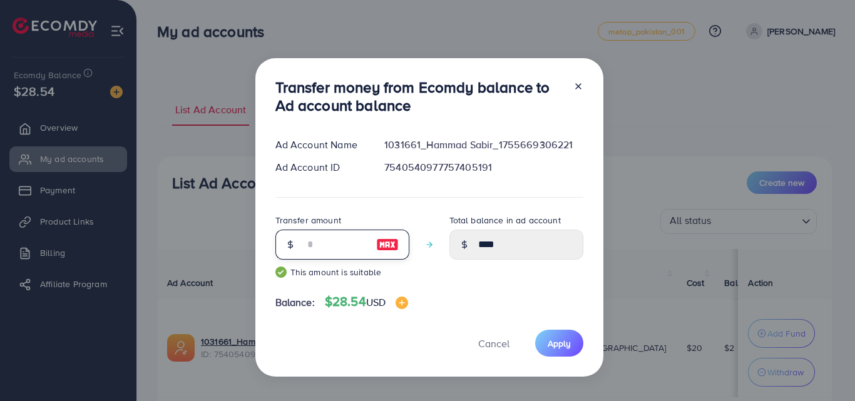
type input "*****"
type input "**"
click at [565, 347] on span "Apply" at bounding box center [559, 343] width 23 height 13
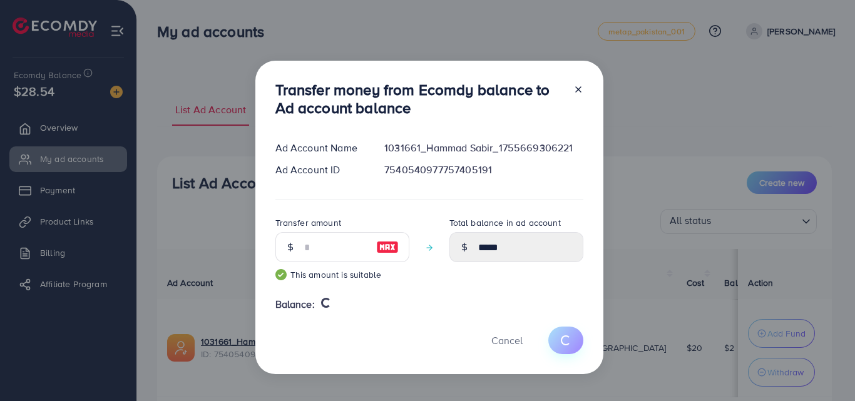
type input "*"
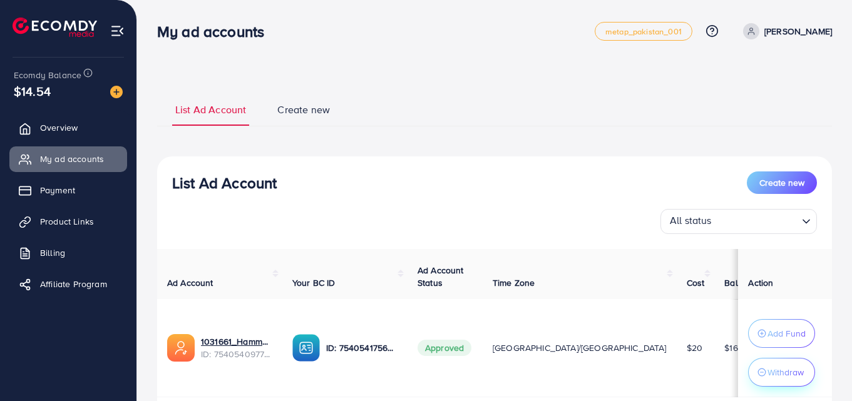
click at [776, 374] on p "Withdraw" at bounding box center [786, 372] width 36 height 15
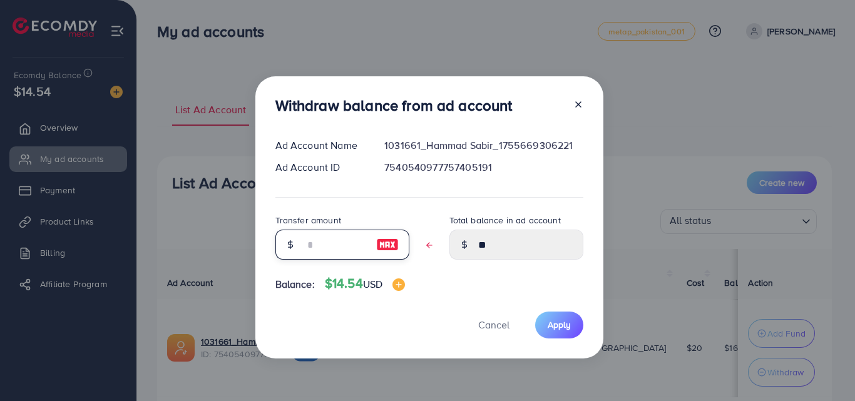
click at [354, 245] on input "text" at bounding box center [335, 245] width 63 height 30
type input "*"
type input "*****"
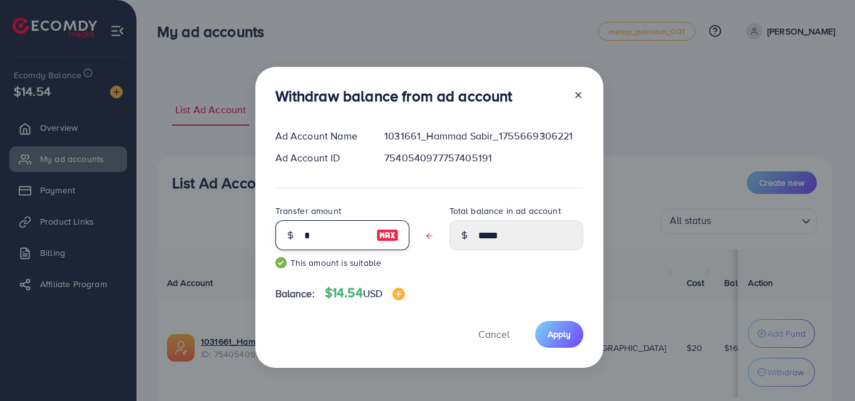
type input "**"
type input "****"
type input "**"
click at [560, 328] on span "Apply" at bounding box center [559, 334] width 23 height 13
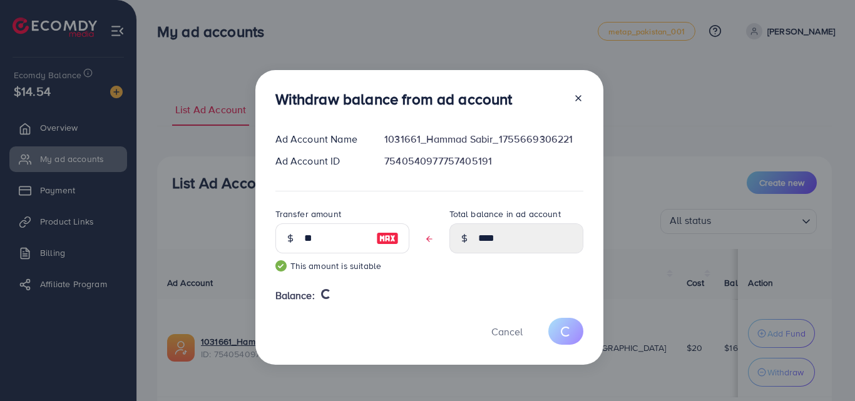
type input "**"
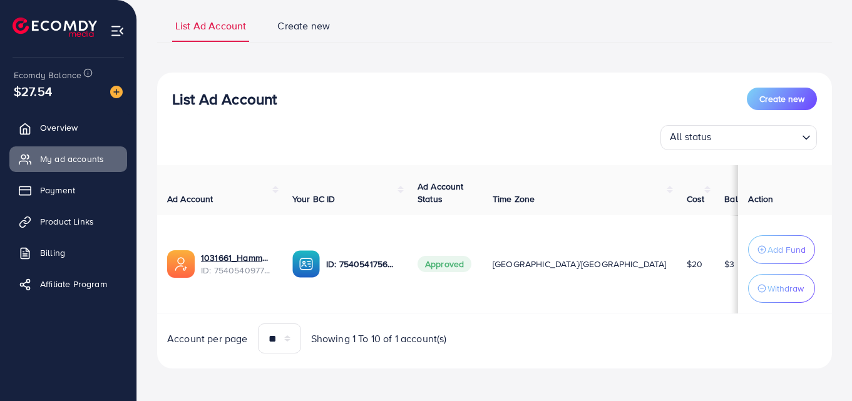
scroll to position [90, 0]
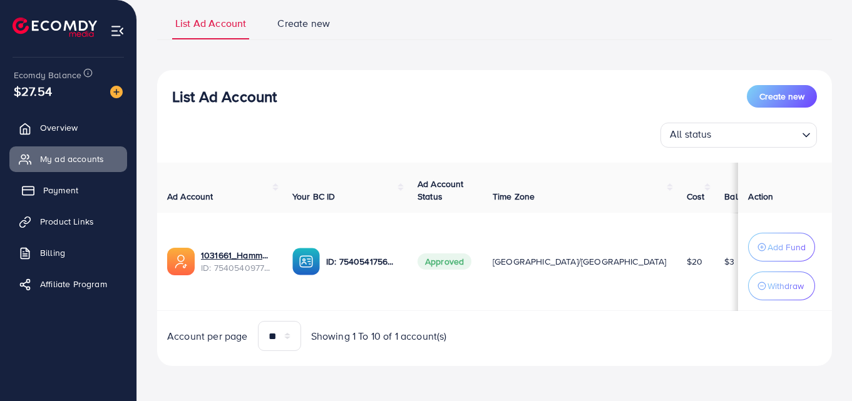
click at [64, 195] on span "Payment" at bounding box center [60, 190] width 35 height 13
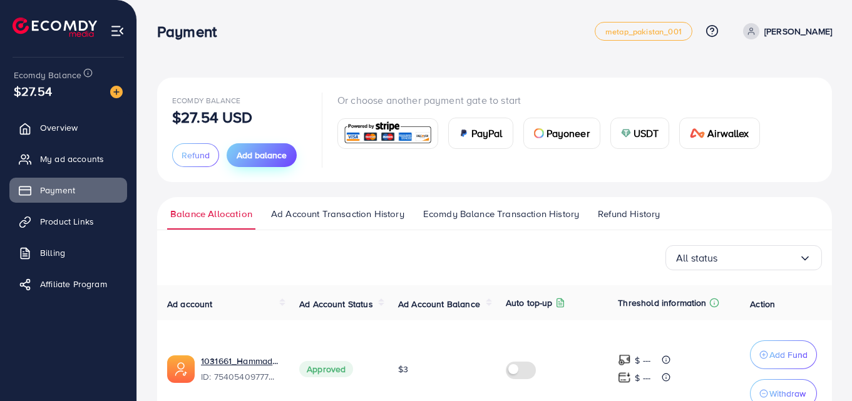
click at [256, 160] on span "Add balance" at bounding box center [262, 155] width 50 height 13
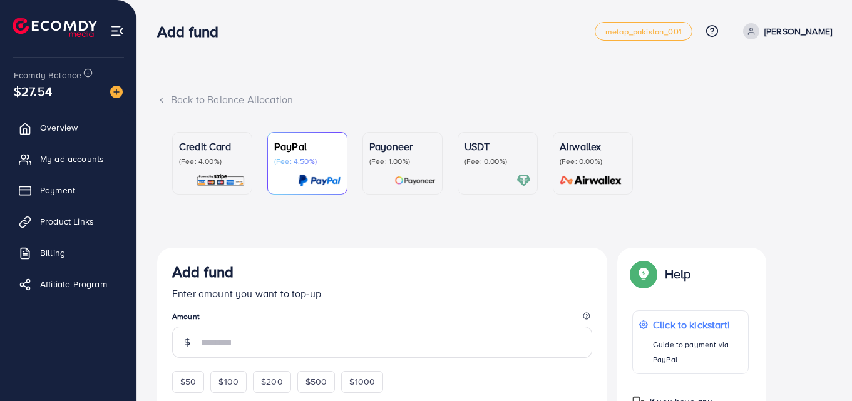
click at [477, 160] on p "(Fee: 0.00%)" at bounding box center [498, 162] width 66 height 10
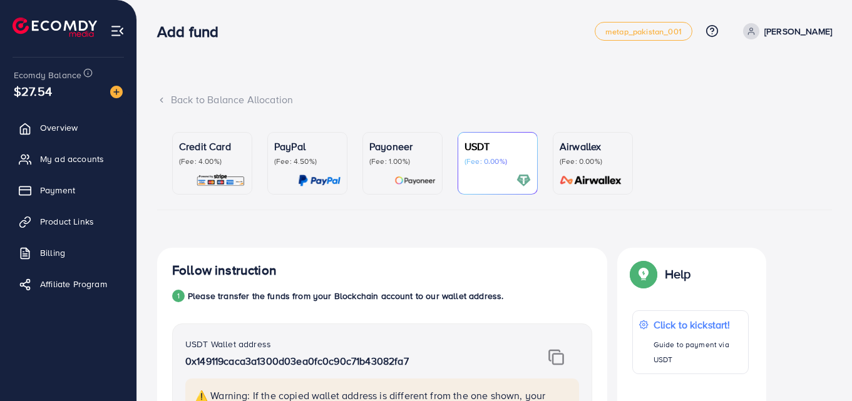
click at [158, 101] on icon at bounding box center [161, 100] width 9 height 9
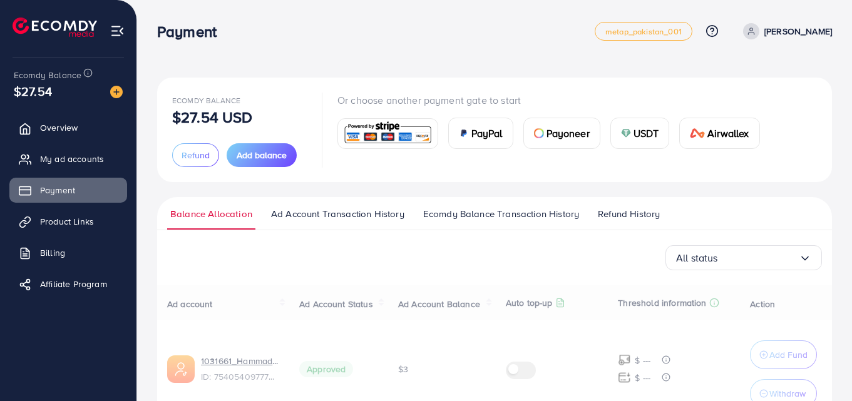
click at [165, 101] on div "Ecomdy Balance $27.54 USD Refund Add balance Or choose another payment gate to …" at bounding box center [494, 130] width 675 height 105
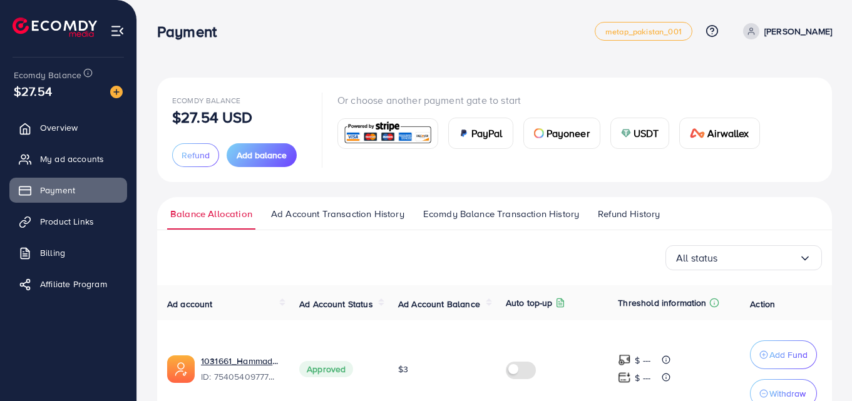
click at [635, 130] on span "USDT" at bounding box center [647, 133] width 26 height 15
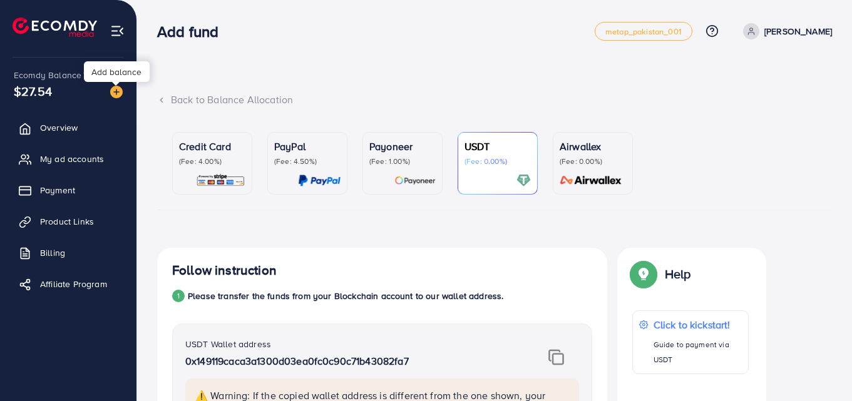
click at [116, 93] on img at bounding box center [116, 92] width 13 height 13
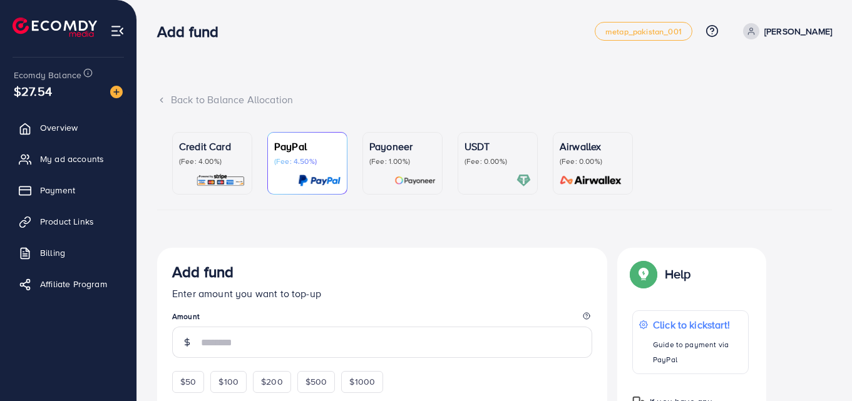
click at [494, 153] on p "USDT" at bounding box center [498, 146] width 66 height 15
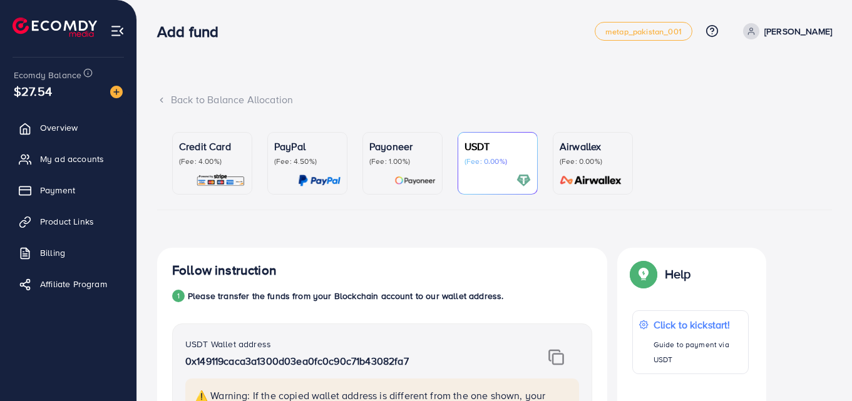
click at [162, 100] on icon at bounding box center [161, 100] width 9 height 9
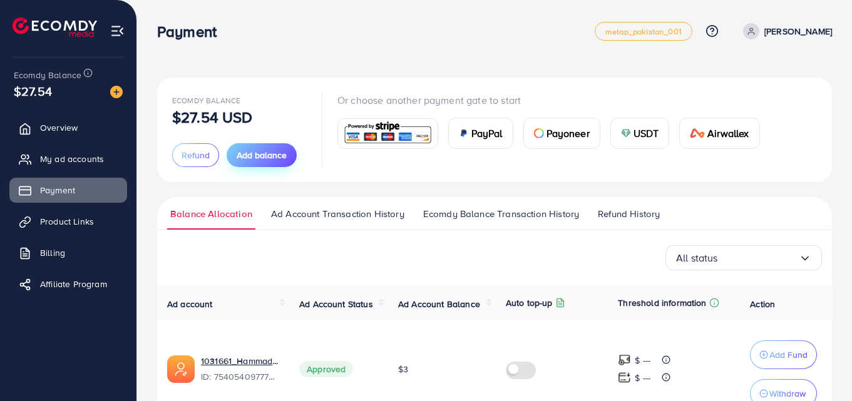
click at [269, 157] on span "Add balance" at bounding box center [262, 155] width 50 height 13
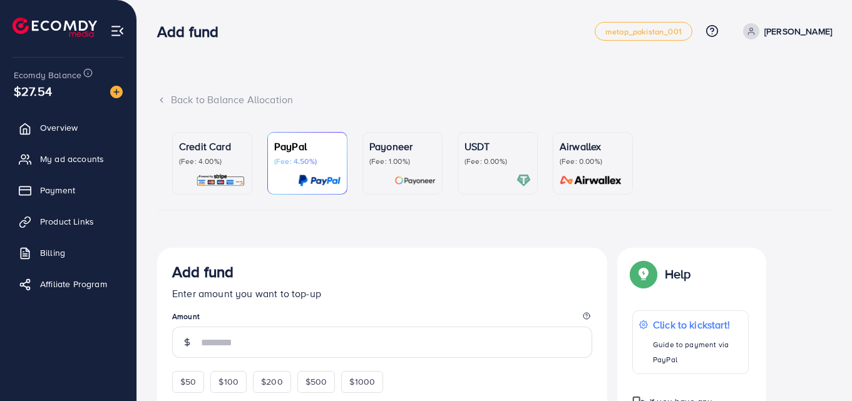
click at [476, 155] on div "USDT (Fee: 0.00%)" at bounding box center [498, 153] width 66 height 28
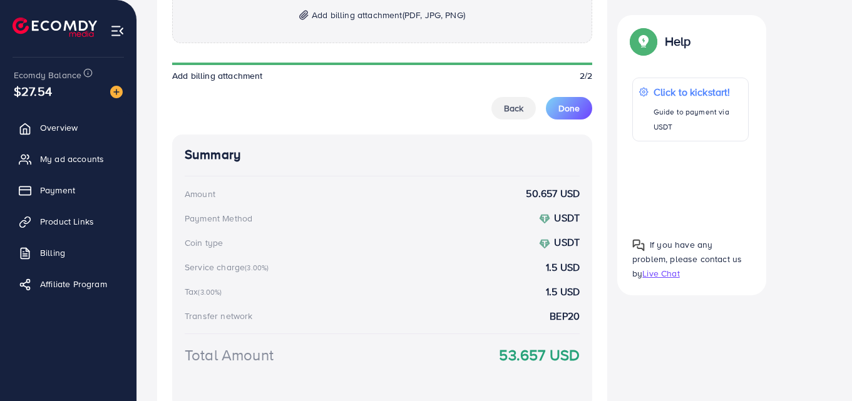
scroll to position [814, 0]
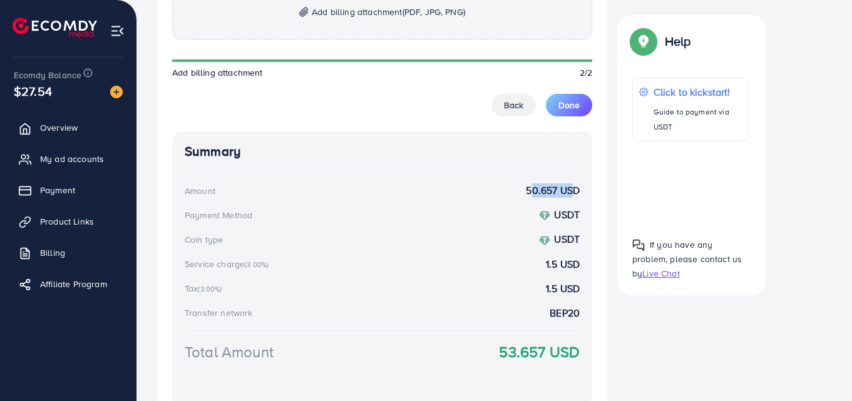
drag, startPoint x: 524, startPoint y: 190, endPoint x: 568, endPoint y: 192, distance: 43.9
click at [568, 192] on div "Amount 50.657 USD" at bounding box center [382, 190] width 395 height 14
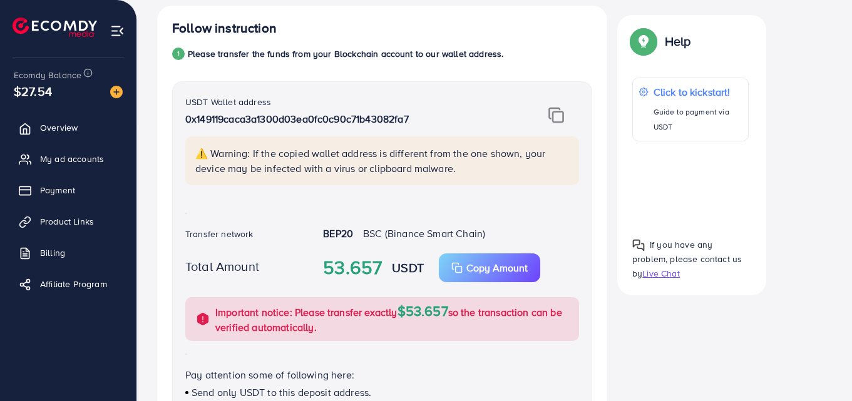
scroll to position [63, 0]
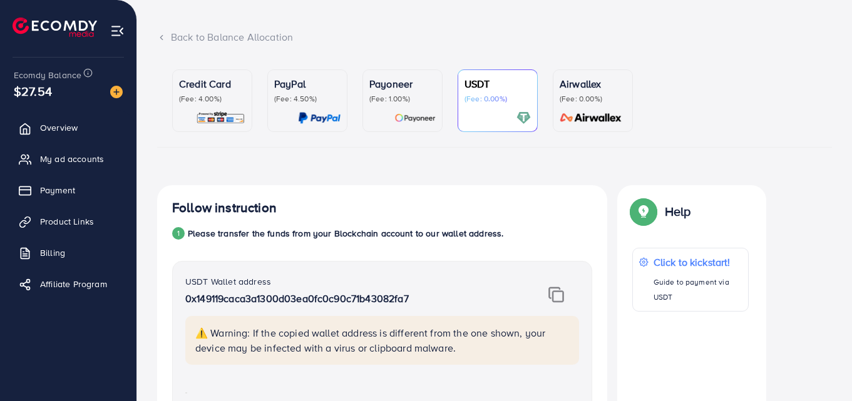
click at [161, 40] on icon at bounding box center [161, 37] width 9 height 9
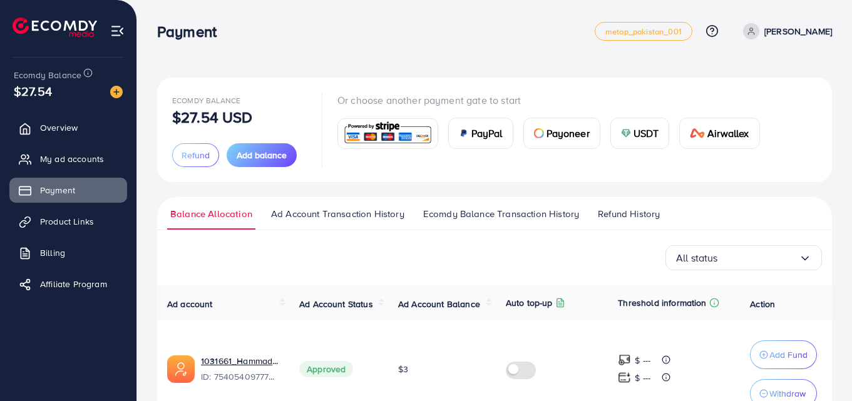
click at [186, 157] on span "Refund" at bounding box center [196, 155] width 28 height 13
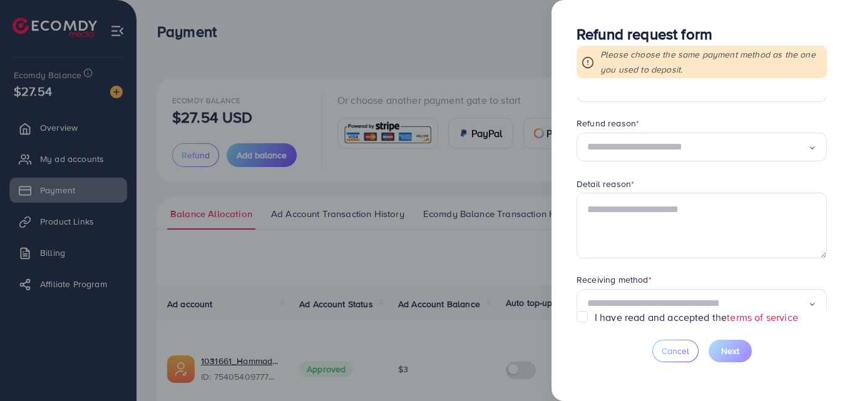
scroll to position [63, 0]
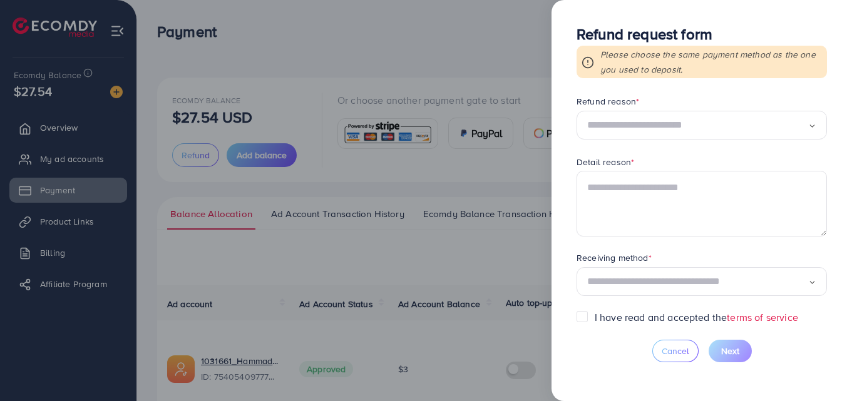
click at [674, 282] on input "Search for option" at bounding box center [697, 281] width 221 height 19
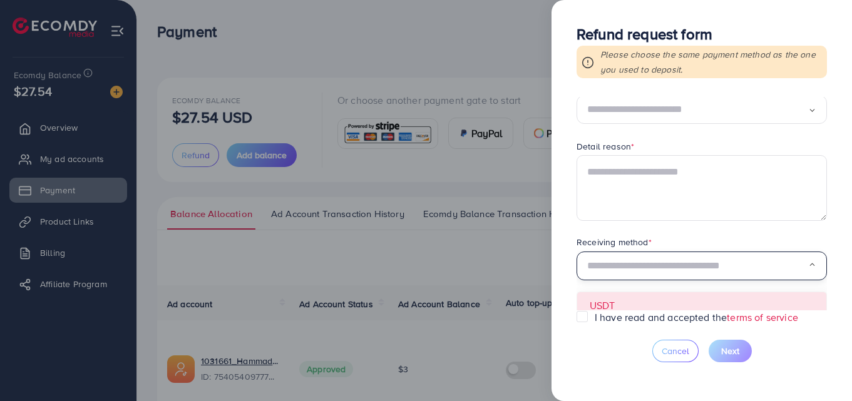
scroll to position [87, 0]
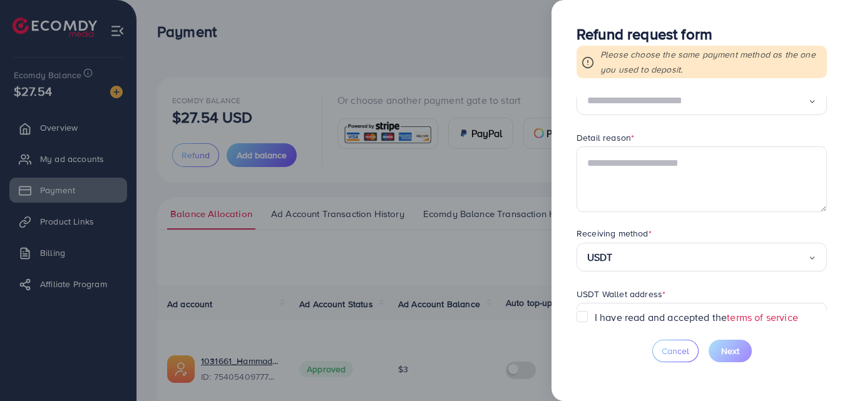
click at [682, 287] on form "Requested amount * $ Max Refund reason * Loading... Detail reason * Receiving m…" at bounding box center [702, 203] width 250 height 213
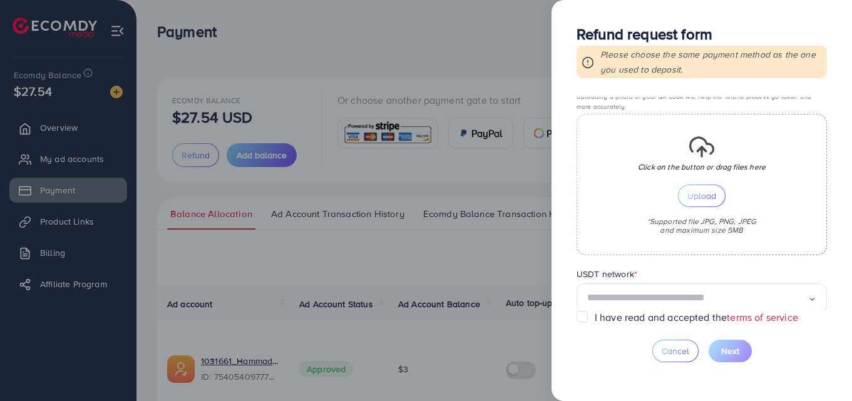
scroll to position [379, 0]
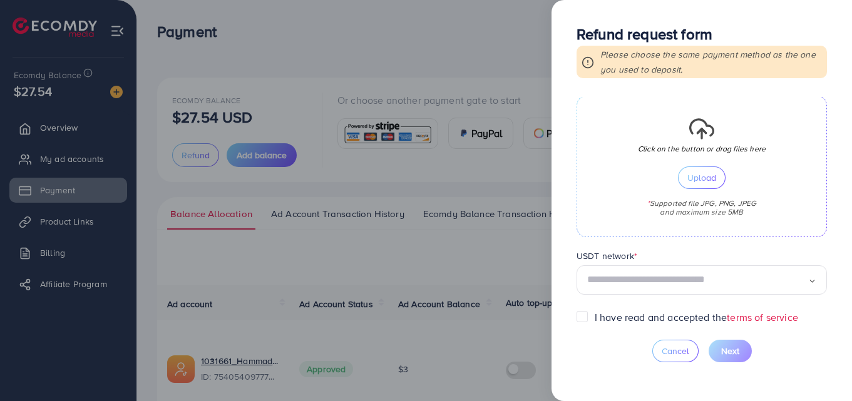
click at [655, 259] on div "USDT network *" at bounding box center [702, 258] width 250 height 16
click at [662, 250] on div "USDT network *" at bounding box center [702, 258] width 250 height 16
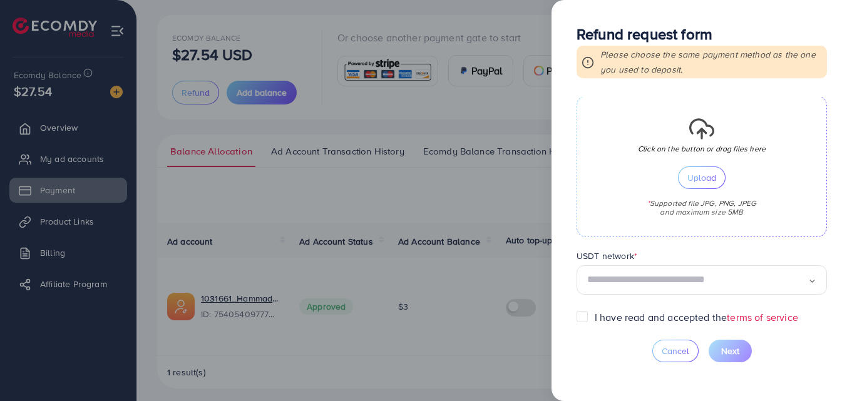
click at [691, 279] on input "Search for option" at bounding box center [697, 279] width 221 height 19
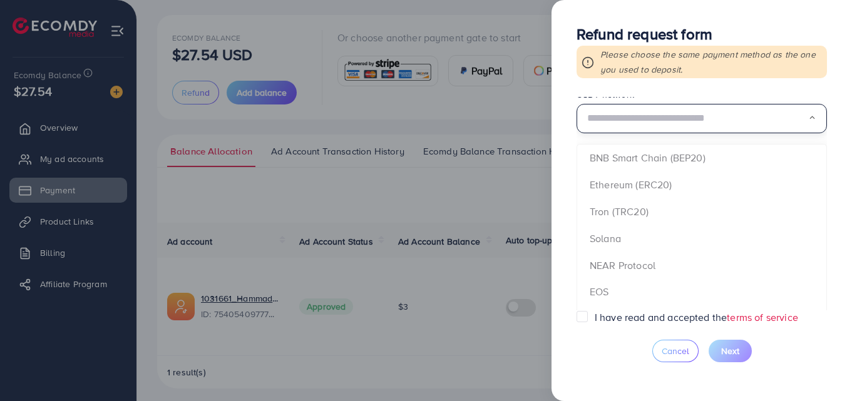
scroll to position [593, 0]
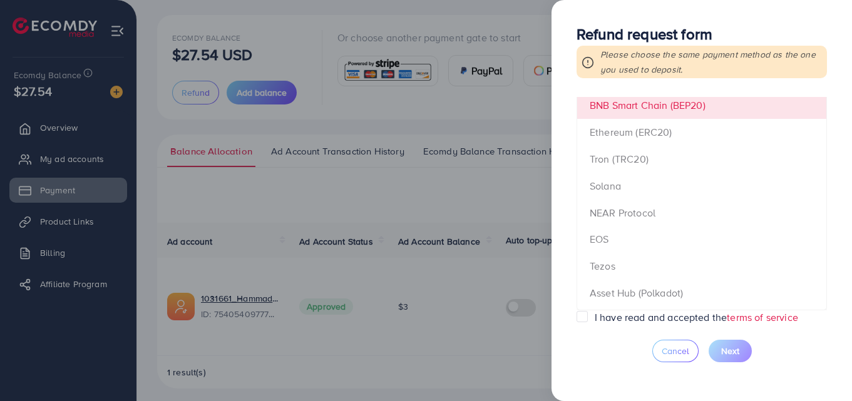
click at [632, 115] on form "Requested amount * $ Max Refund reason * Loading... Detail reason * Receiving m…" at bounding box center [702, 203] width 250 height 213
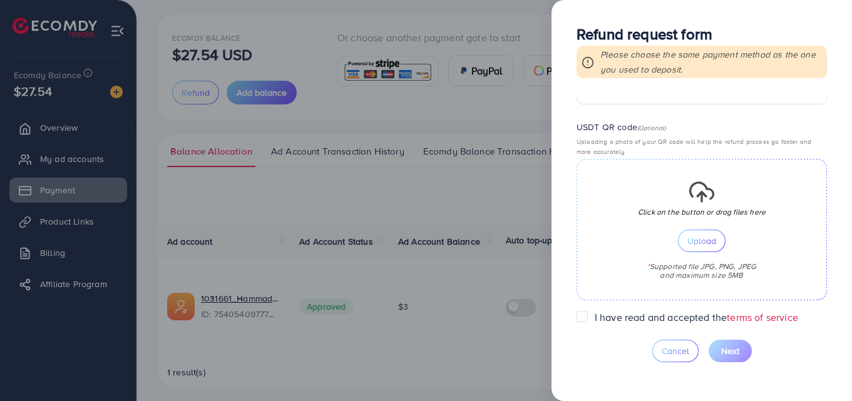
scroll to position [316, 0]
click at [533, 191] on div at bounding box center [426, 200] width 852 height 401
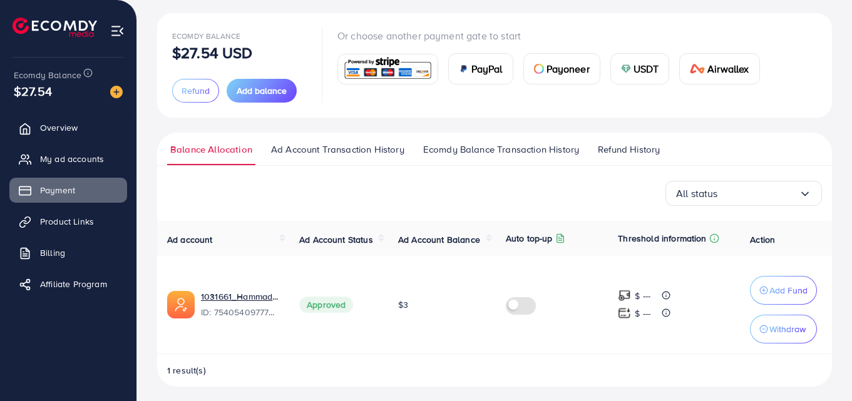
scroll to position [70, 0]
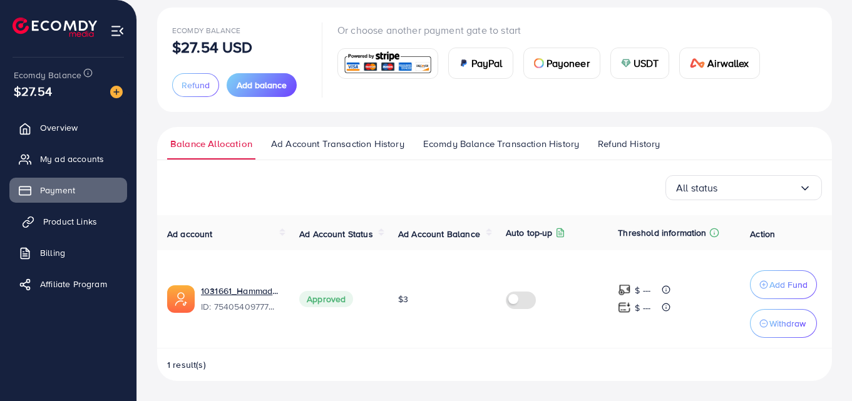
click at [71, 225] on span "Product Links" at bounding box center [70, 221] width 54 height 13
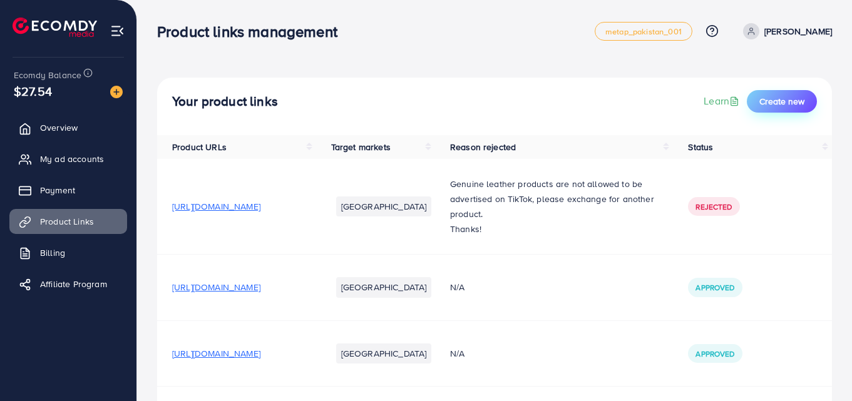
click at [781, 104] on span "Create new" at bounding box center [781, 101] width 45 height 13
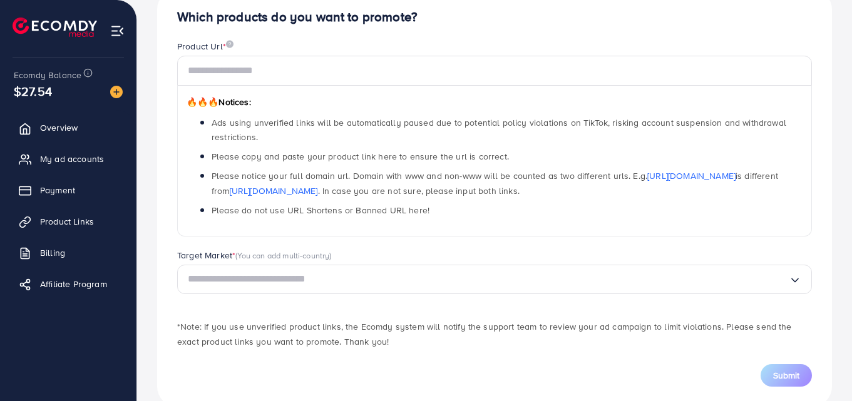
scroll to position [151, 0]
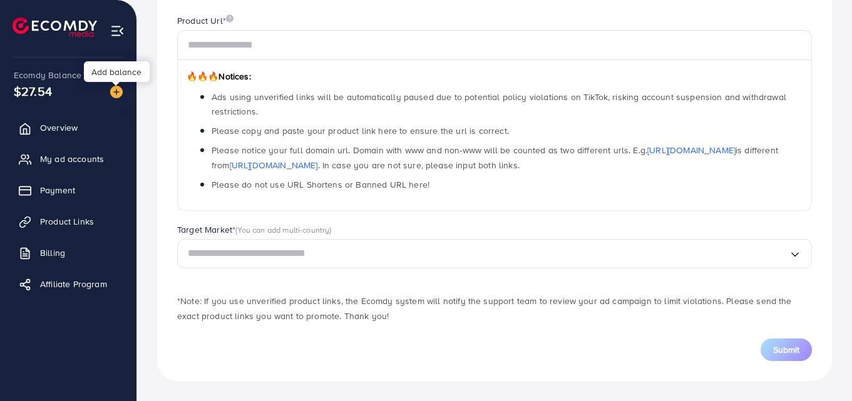
click at [115, 83] on div at bounding box center [116, 84] width 8 height 4
click at [113, 89] on img at bounding box center [116, 92] width 13 height 13
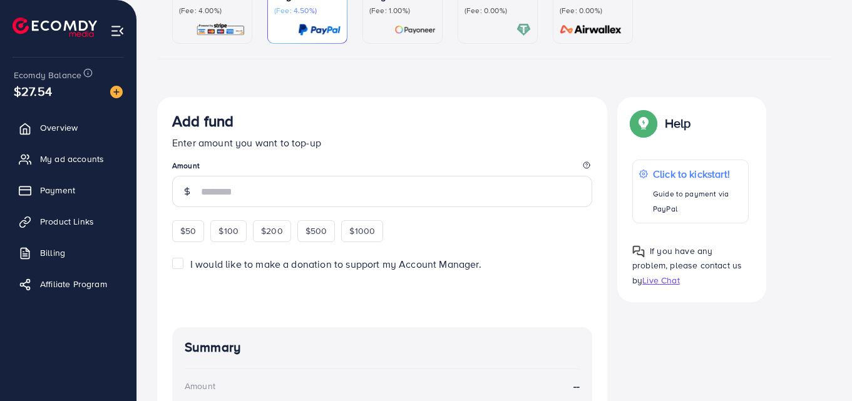
click at [113, 89] on img at bounding box center [116, 92] width 13 height 13
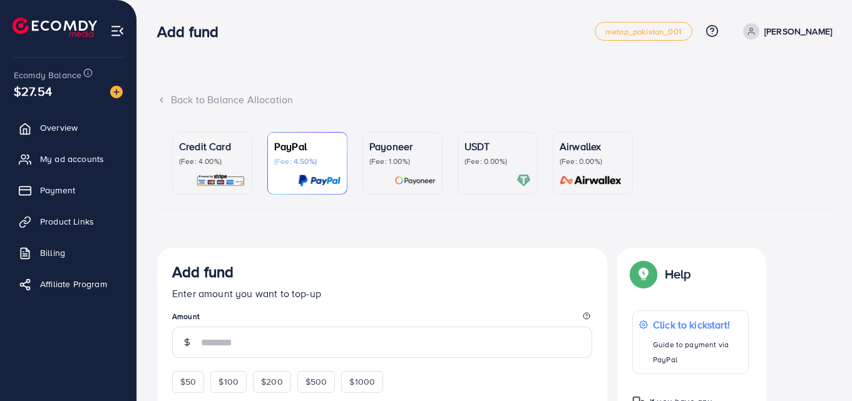
click at [491, 147] on p "USDT" at bounding box center [498, 146] width 66 height 15
click at [163, 101] on icon at bounding box center [161, 100] width 9 height 9
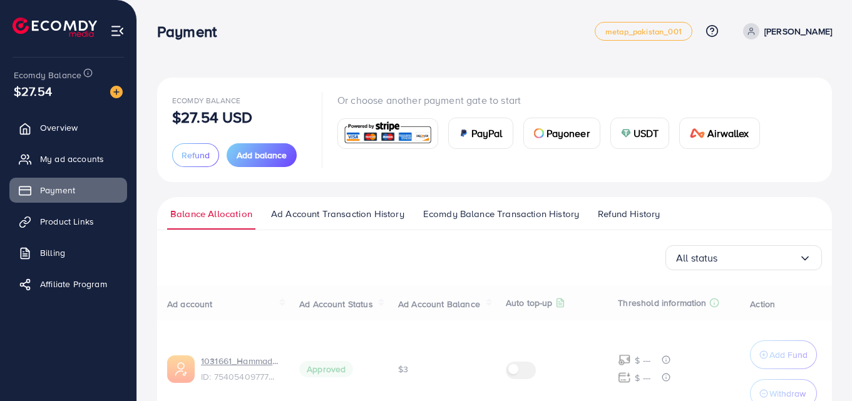
click at [163, 101] on div "Ecomdy Balance $27.54 USD Refund Add balance Or choose another payment gate to …" at bounding box center [494, 130] width 675 height 105
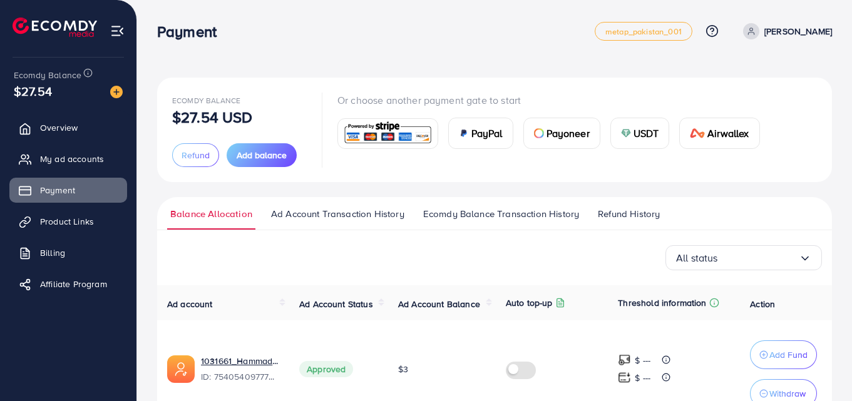
click at [657, 138] on span "USDT" at bounding box center [647, 133] width 26 height 15
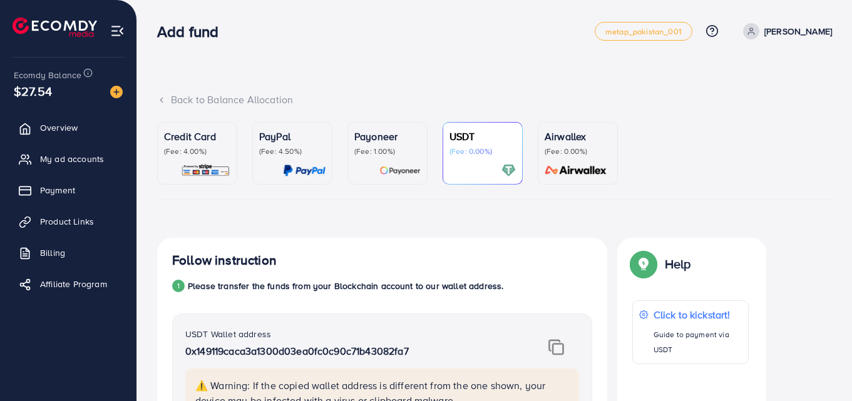
click at [164, 99] on icon at bounding box center [161, 100] width 9 height 9
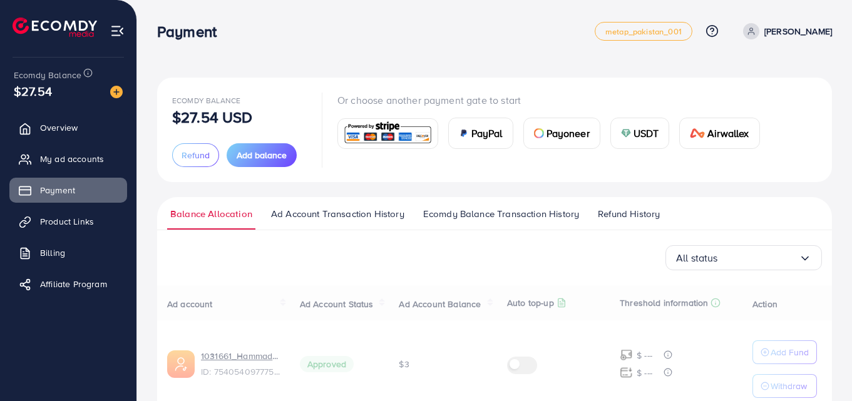
click at [163, 99] on div "Ecomdy Balance $27.54 USD Refund Add balance Or choose another payment gate to …" at bounding box center [494, 130] width 675 height 105
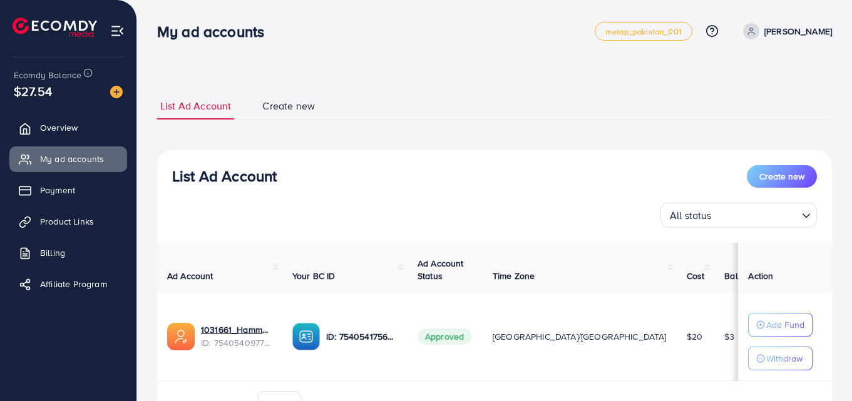
click at [120, 83] on div "$27.54" at bounding box center [68, 91] width 109 height 18
click at [114, 86] on div at bounding box center [111, 91] width 23 height 14
click at [114, 86] on img at bounding box center [116, 92] width 13 height 13
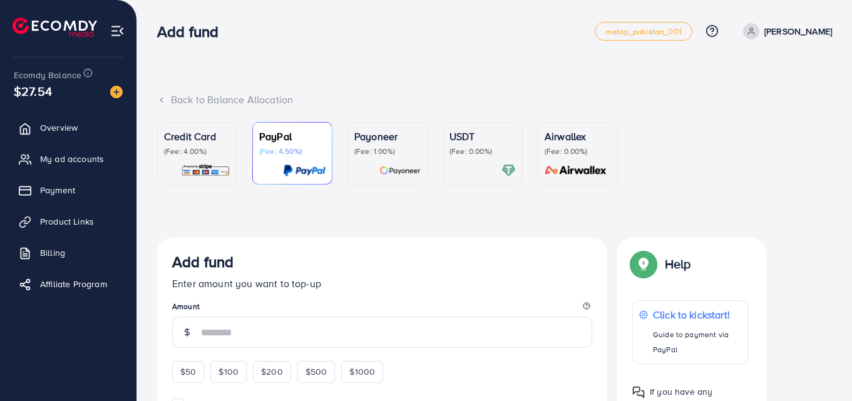
click at [472, 139] on p "USDT" at bounding box center [483, 136] width 66 height 15
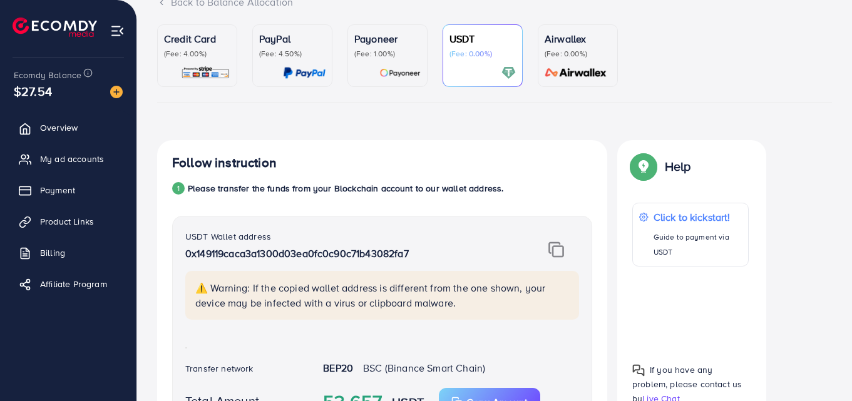
scroll to position [125, 0]
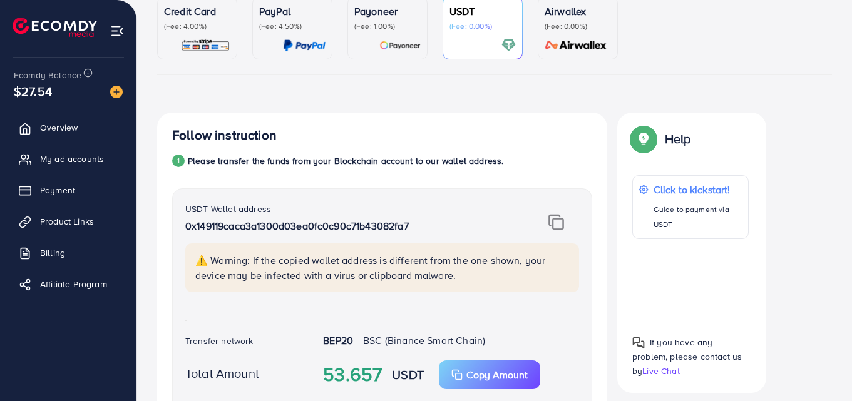
click at [383, 21] on p "(Fee: 1.00%)" at bounding box center [387, 26] width 66 height 10
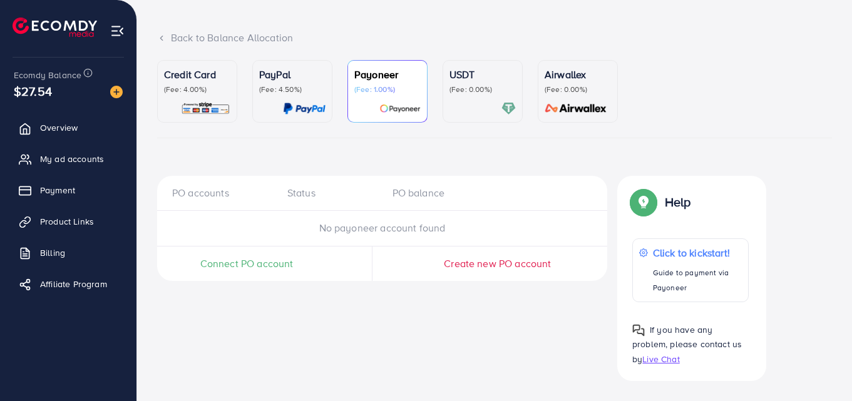
scroll to position [62, 0]
click at [438, 80] on ul "Credit Card (Fee: 4.00%) PayPal (Fee: 4.50%) Payoneer (Fee: 1.00%) USDT (Fee: 0…" at bounding box center [494, 99] width 675 height 78
click at [466, 93] on p "(Fee: 0.00%)" at bounding box center [483, 90] width 66 height 10
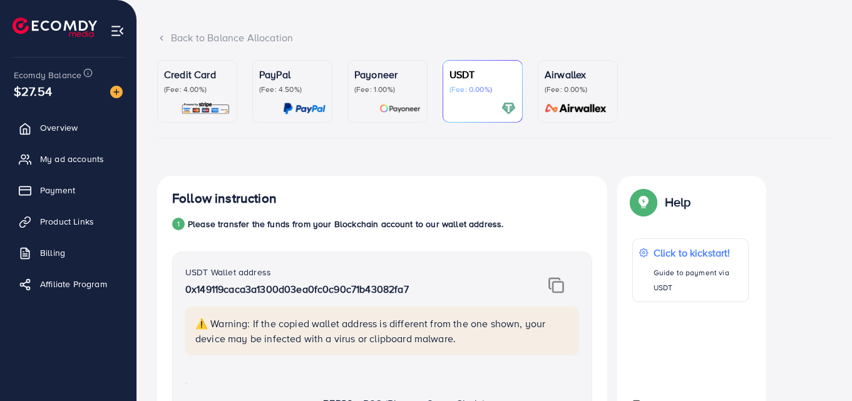
click at [159, 41] on icon at bounding box center [161, 38] width 9 height 9
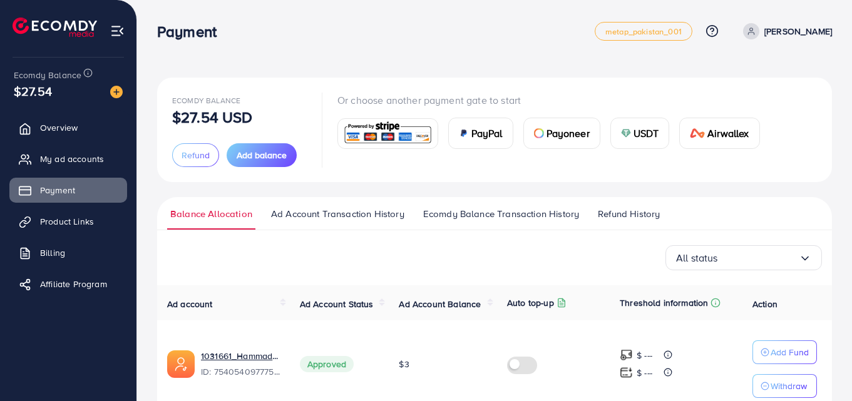
click at [497, 137] on span "PayPal" at bounding box center [486, 133] width 31 height 15
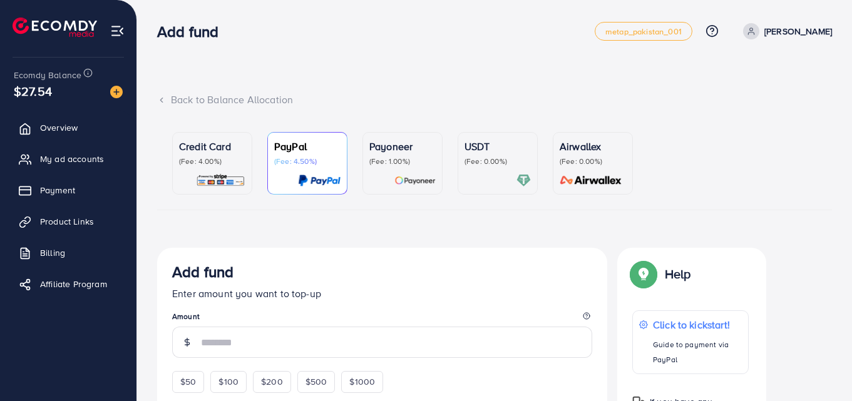
click at [479, 157] on p "(Fee: 0.00%)" at bounding box center [498, 162] width 66 height 10
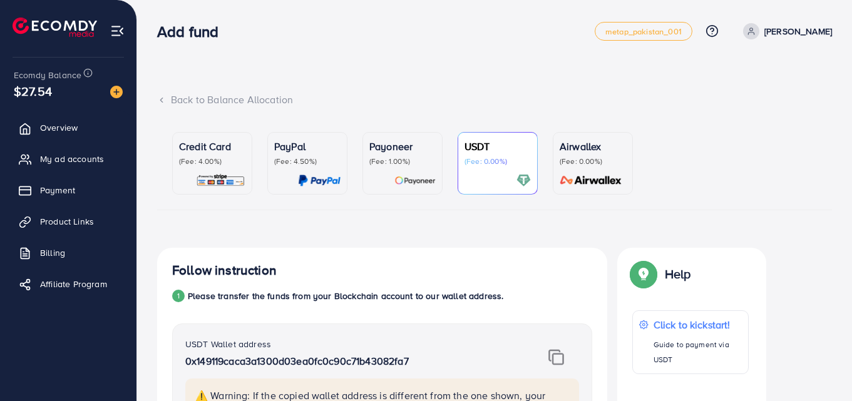
click at [411, 168] on div "Payoneer (Fee: 1.00%)" at bounding box center [402, 163] width 66 height 49
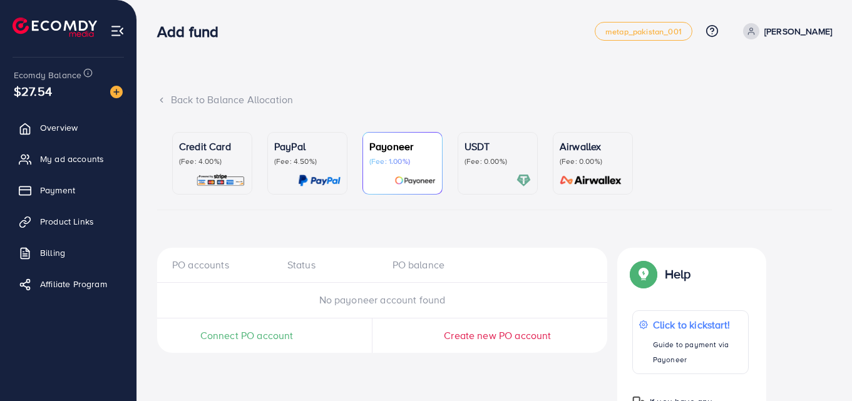
click at [300, 174] on img at bounding box center [319, 180] width 43 height 14
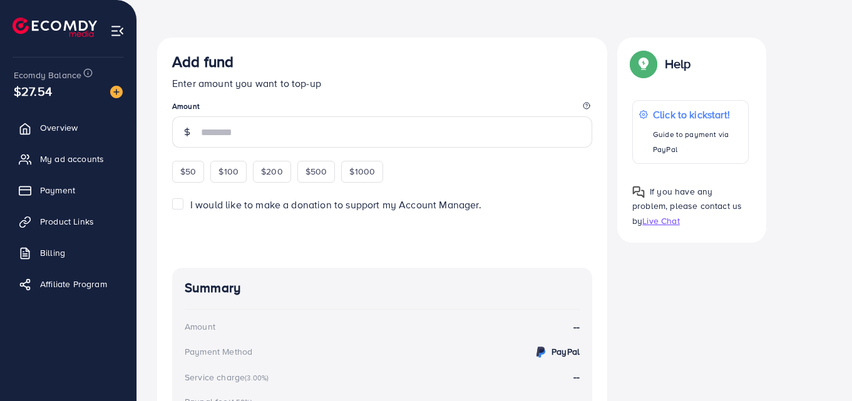
scroll to position [188, 0]
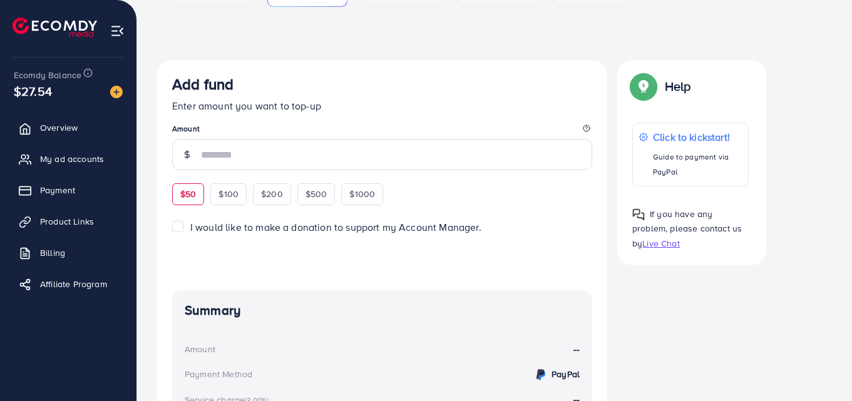
click at [185, 202] on div "$50" at bounding box center [188, 193] width 32 height 21
type input "**"
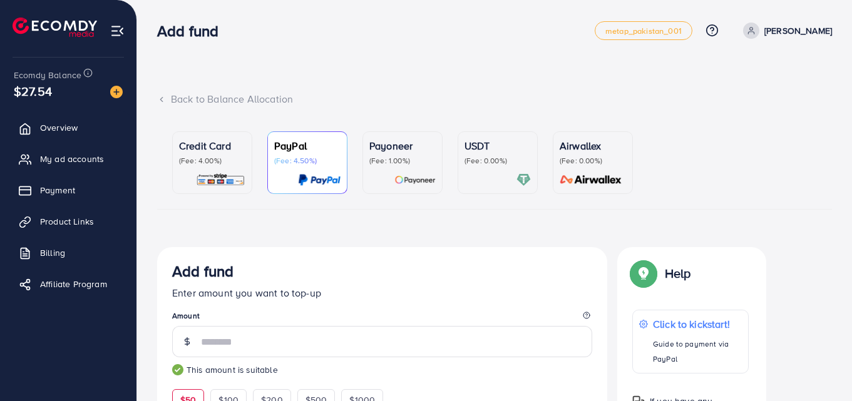
scroll to position [0, 0]
click at [485, 170] on div "USDT (Fee: 0.00%)" at bounding box center [498, 163] width 66 height 49
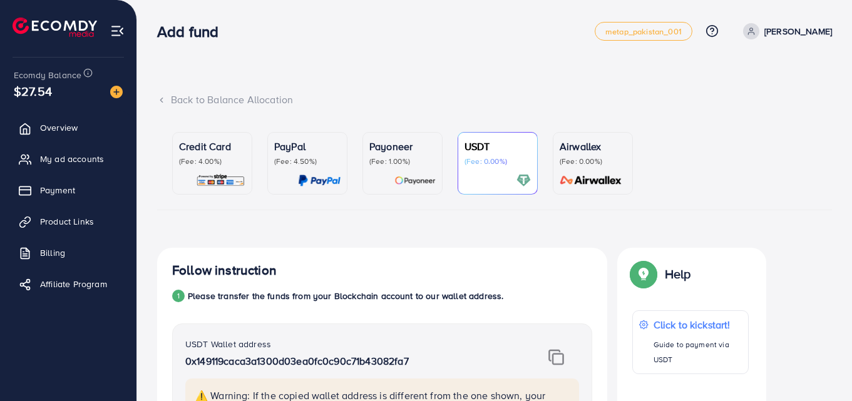
scroll to position [63, 0]
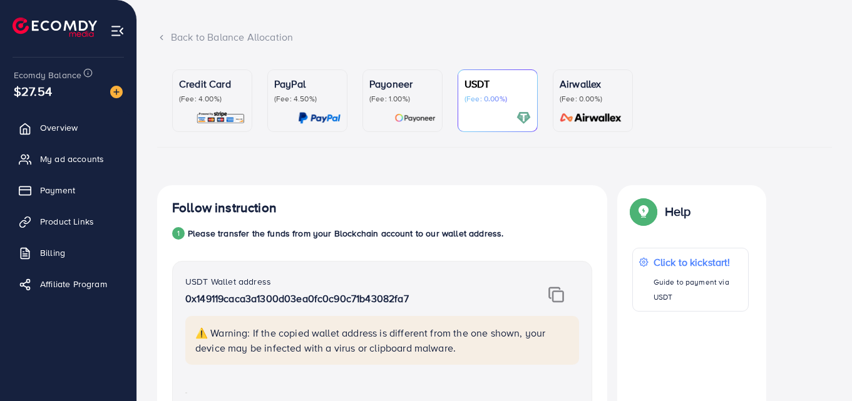
click at [162, 37] on icon at bounding box center [161, 37] width 9 height 9
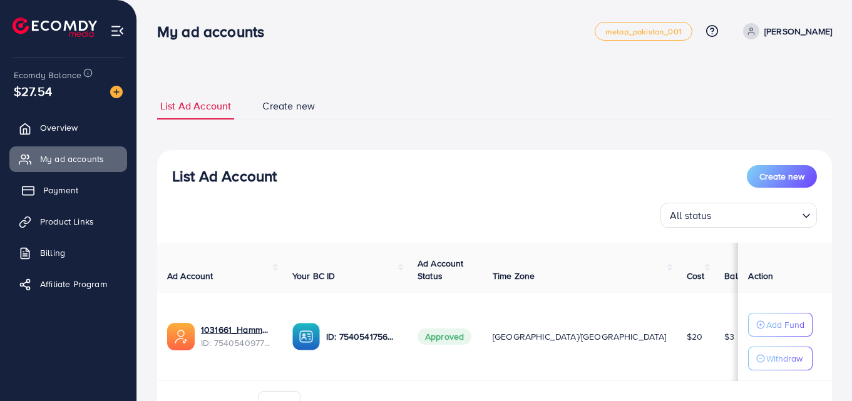
click at [88, 190] on link "Payment" at bounding box center [68, 190] width 118 height 25
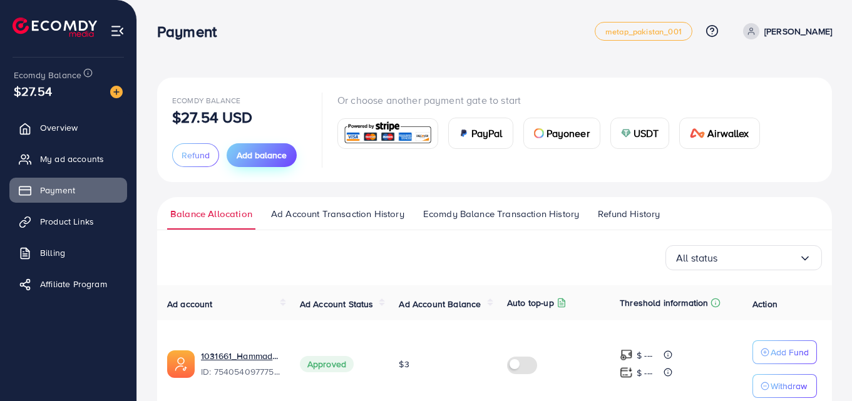
click at [251, 154] on span "Add balance" at bounding box center [262, 155] width 50 height 13
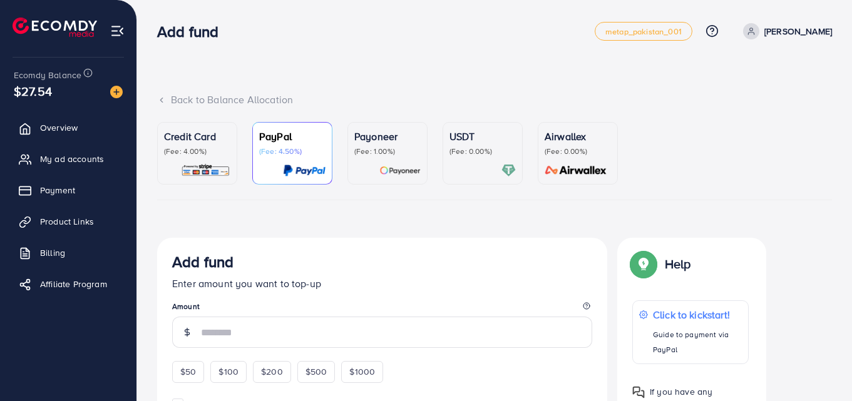
click at [459, 135] on p "USDT" at bounding box center [483, 136] width 66 height 15
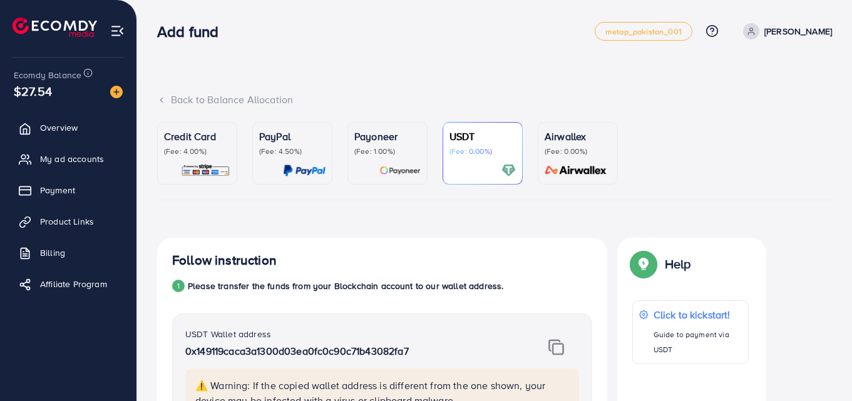
click at [162, 100] on icon at bounding box center [161, 100] width 9 height 9
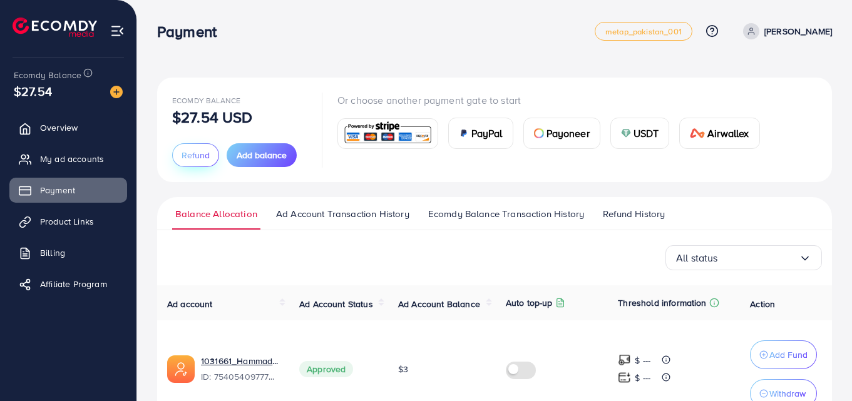
click at [191, 155] on span "Refund" at bounding box center [196, 155] width 28 height 13
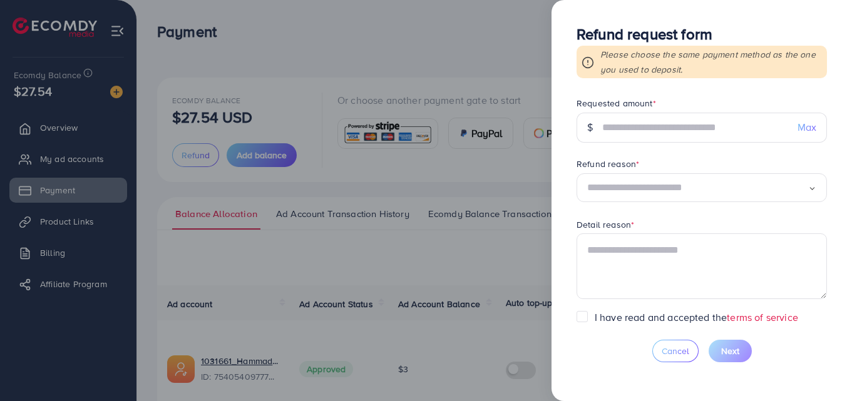
click at [516, 78] on div at bounding box center [426, 200] width 852 height 401
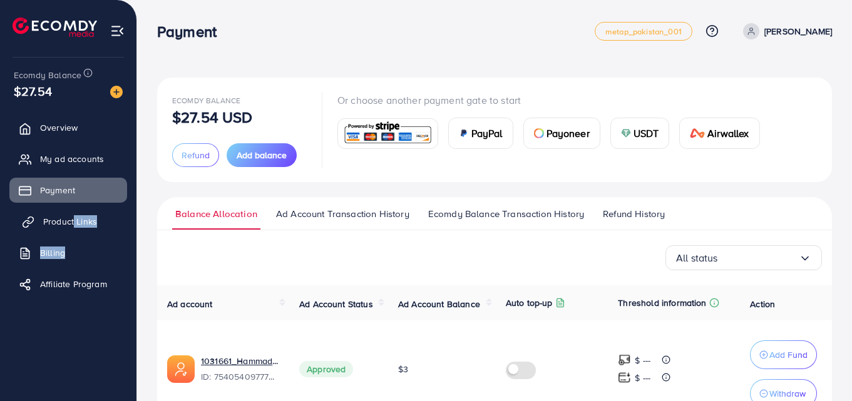
click at [71, 229] on ul "Overview My ad accounts Payment Product Links Billing Affiliate Program" at bounding box center [68, 210] width 136 height 200
click at [71, 227] on span "Product Links" at bounding box center [70, 221] width 54 height 13
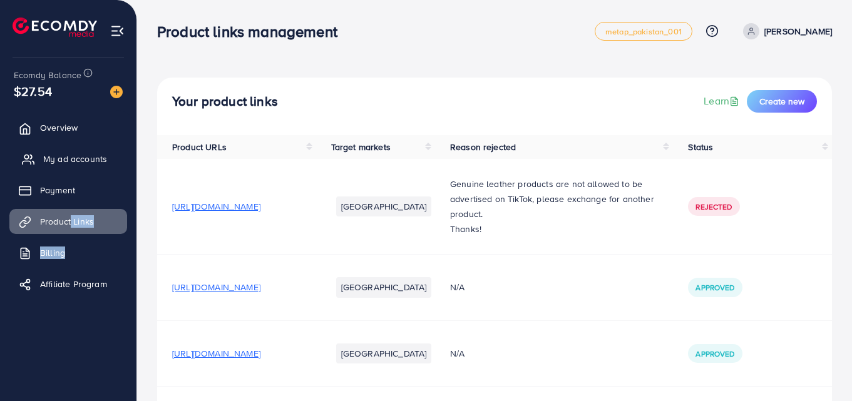
click at [88, 158] on span "My ad accounts" at bounding box center [75, 159] width 64 height 13
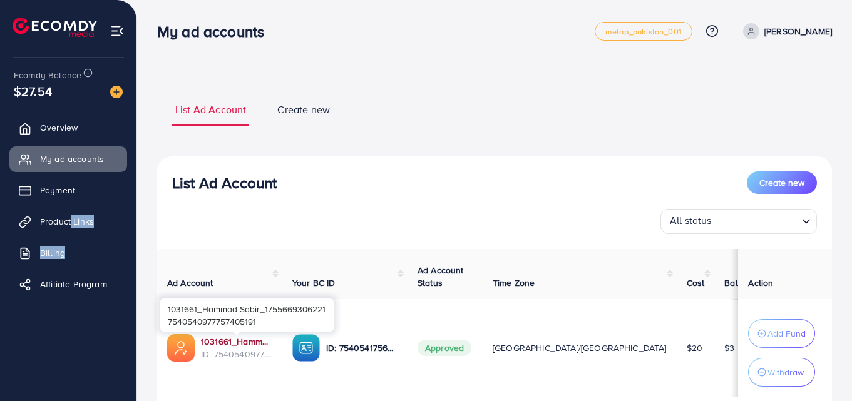
click at [244, 344] on link "1031661_Hammad Sabir_1755669306221" at bounding box center [236, 342] width 71 height 13
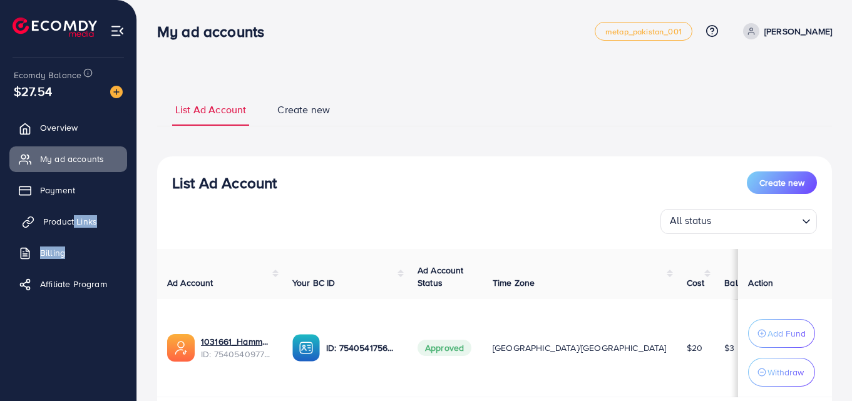
click at [67, 225] on span "Product Links" at bounding box center [70, 221] width 54 height 13
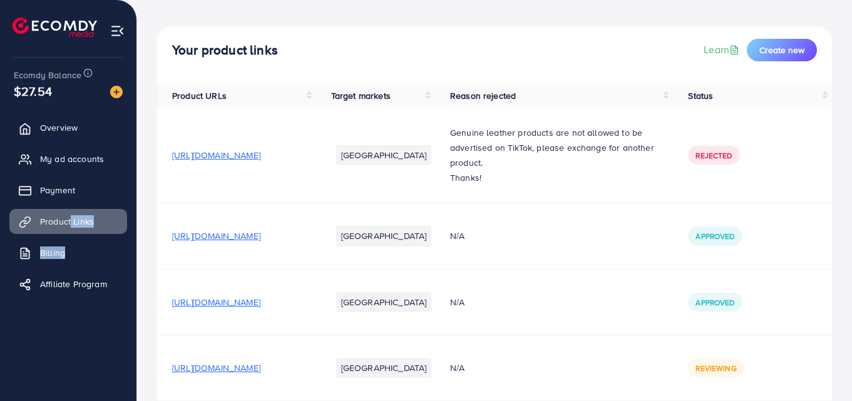
scroll to position [108, 0]
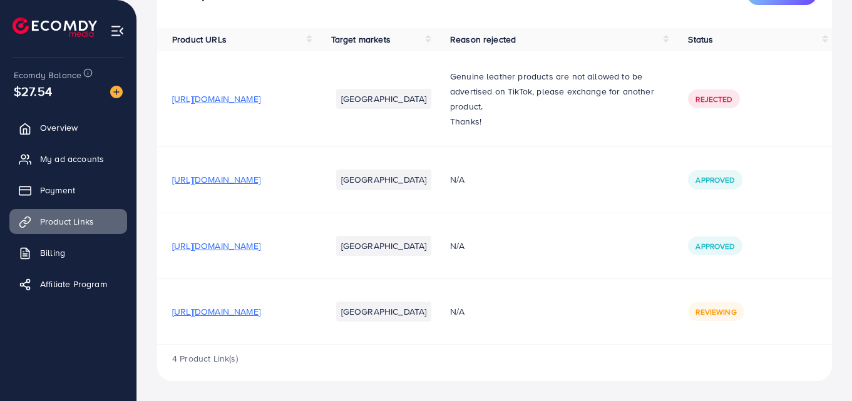
click at [260, 249] on span "[URL][DOMAIN_NAME]" at bounding box center [216, 246] width 88 height 13
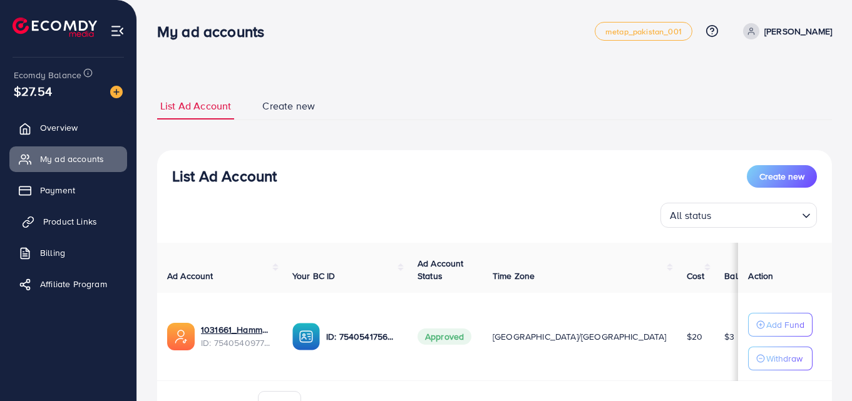
click at [58, 220] on span "Product Links" at bounding box center [70, 221] width 54 height 13
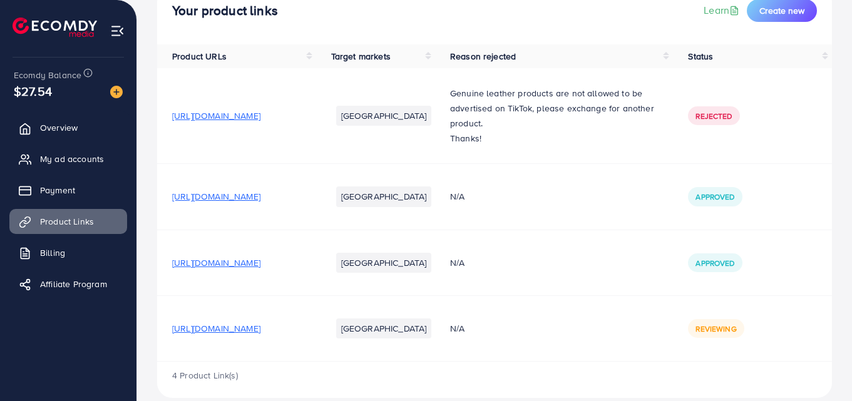
scroll to position [108, 0]
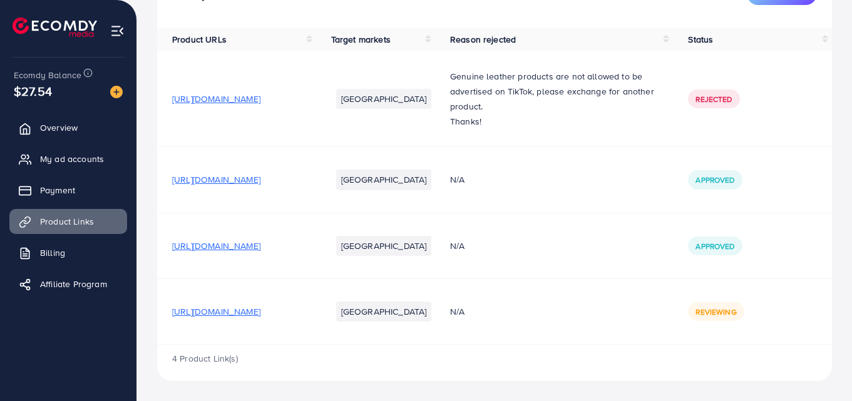
click at [260, 240] on span "[URL][DOMAIN_NAME]" at bounding box center [216, 246] width 88 height 13
